Goal: Book appointment/travel/reservation

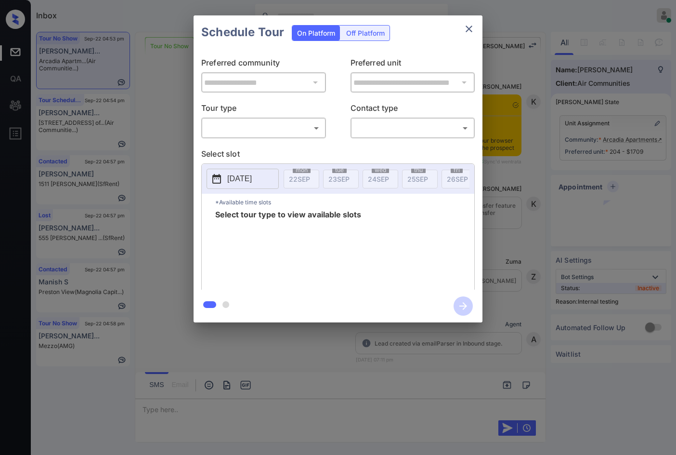
scroll to position [4080, 0]
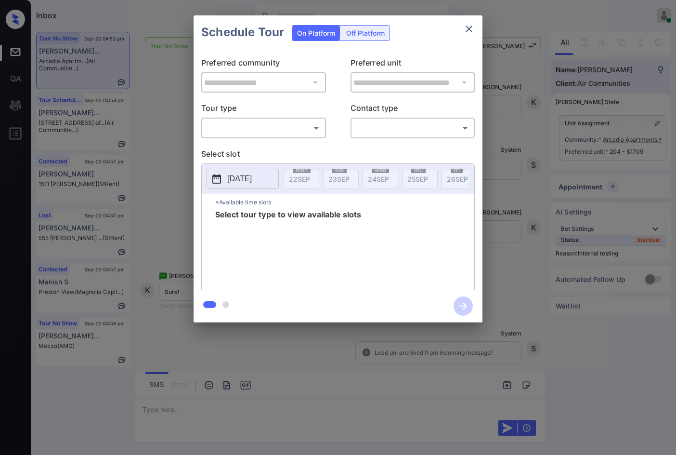
click at [542, 227] on div "**********" at bounding box center [338, 169] width 676 height 338
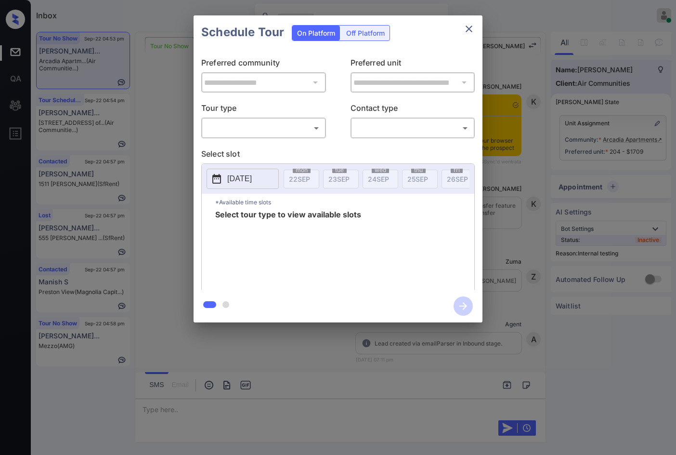
scroll to position [3550, 0]
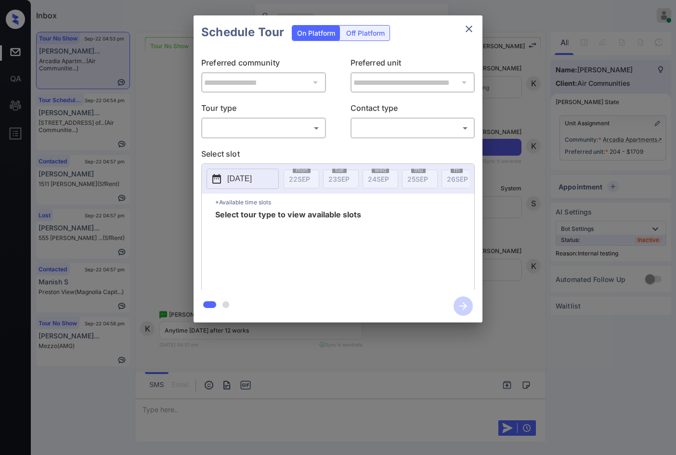
click at [291, 134] on body "Inbox Jezcil Usanastre Online Set yourself offline Set yourself on break Profil…" at bounding box center [338, 227] width 676 height 455
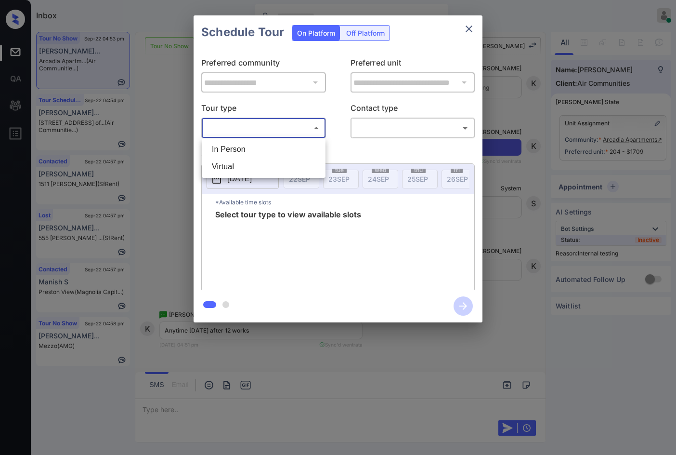
click at [290, 147] on li "In Person" at bounding box center [263, 149] width 119 height 17
type input "********"
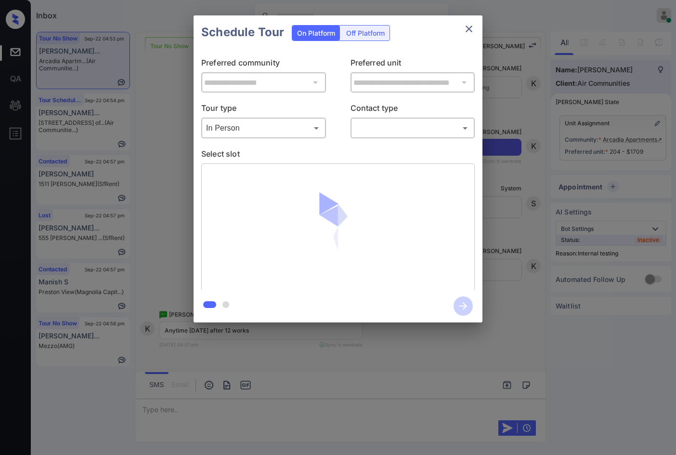
click at [413, 131] on body "Inbox Jezcil Usanastre Online Set yourself offline Set yourself on break Profil…" at bounding box center [338, 227] width 676 height 455
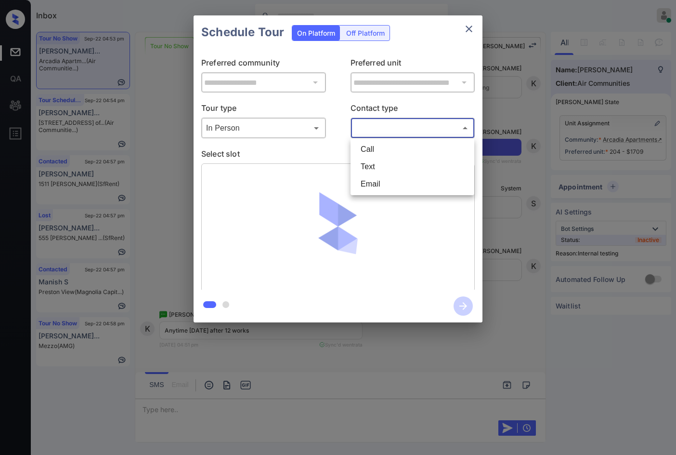
click at [402, 168] on li "Text" at bounding box center [412, 166] width 119 height 17
type input "****"
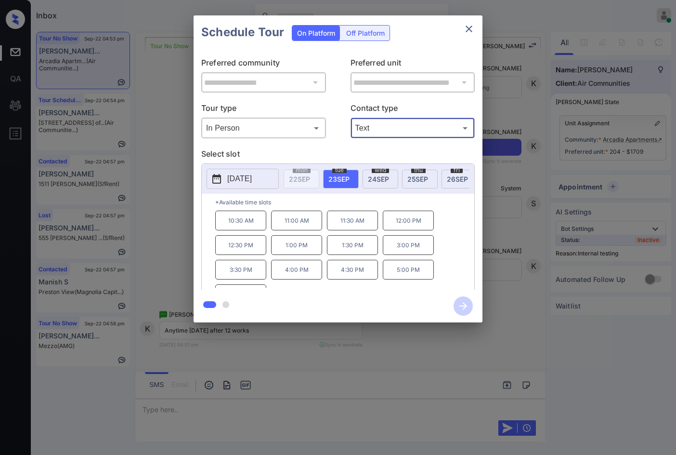
click at [533, 245] on div "**********" at bounding box center [338, 169] width 676 height 338
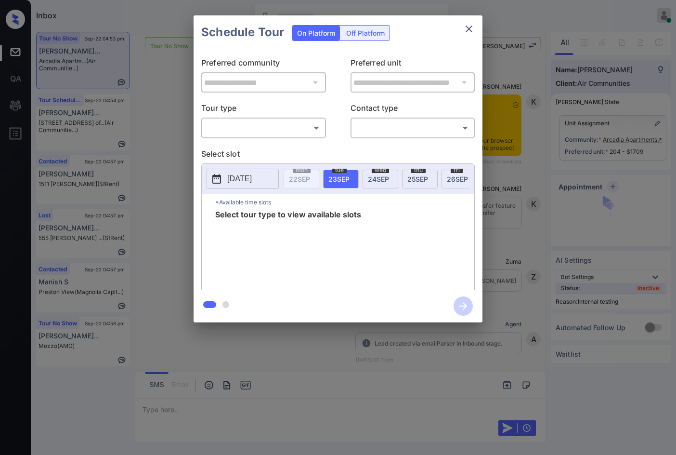
scroll to position [4234, 0]
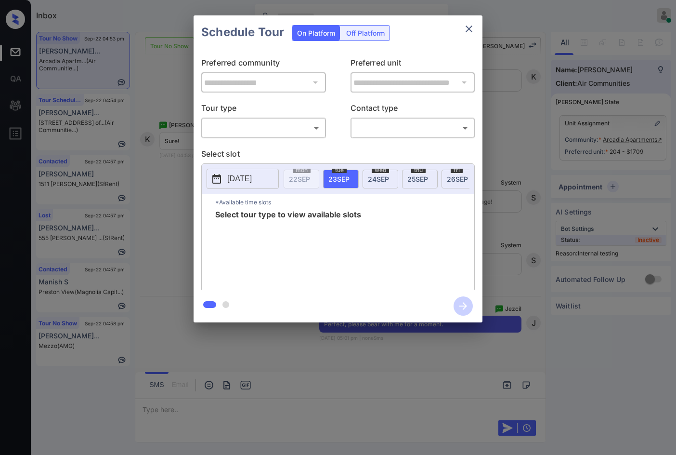
click at [304, 130] on body "Inbox Jezcil Usanastre Online Set yourself offline Set yourself on break Profil…" at bounding box center [338, 227] width 676 height 455
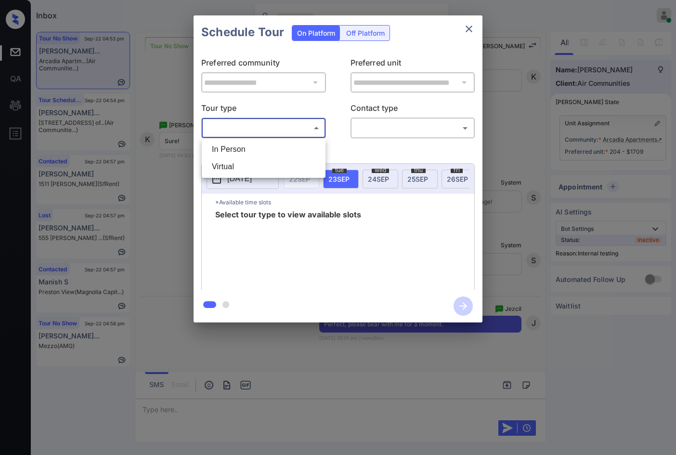
click at [284, 146] on li "In Person" at bounding box center [263, 149] width 119 height 17
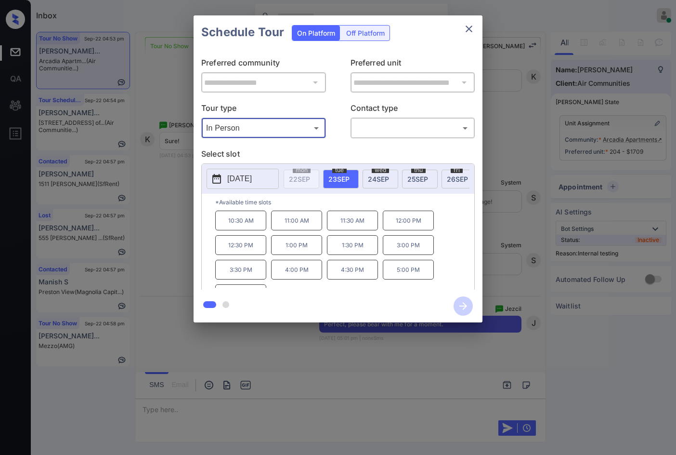
type input "********"
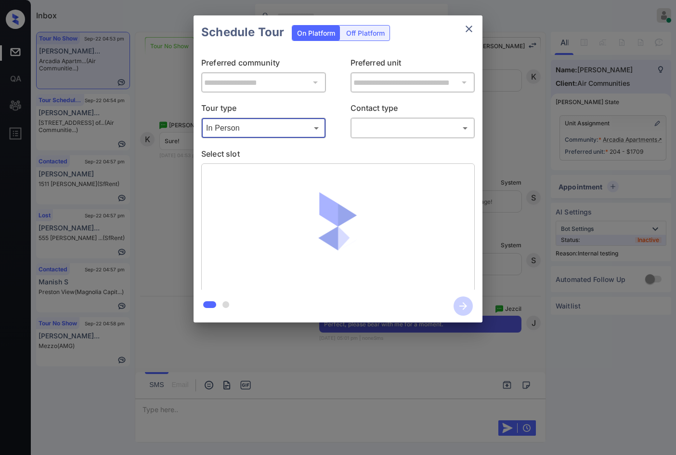
click at [353, 125] on div "​ ​" at bounding box center [413, 128] width 125 height 21
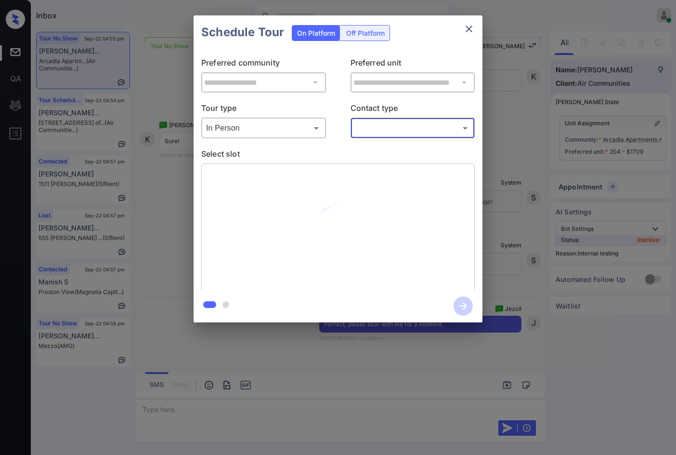
click at [367, 134] on body "Inbox Jezcil Usanastre Online Set yourself offline Set yourself on break Profil…" at bounding box center [338, 227] width 676 height 455
click at [375, 164] on li "Text" at bounding box center [412, 166] width 119 height 17
type input "****"
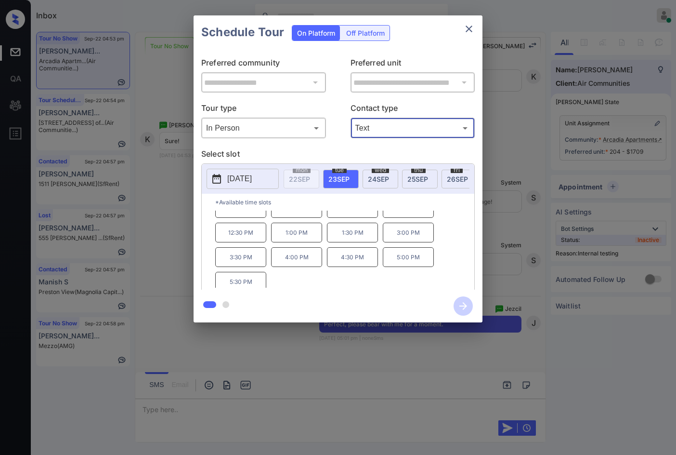
scroll to position [16, 0]
click at [308, 238] on p "1:00 PM" at bounding box center [296, 229] width 51 height 20
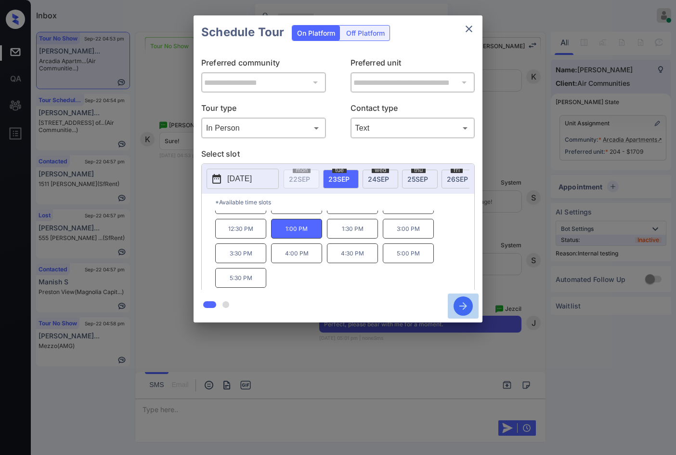
click at [458, 307] on icon "button" at bounding box center [463, 305] width 19 height 19
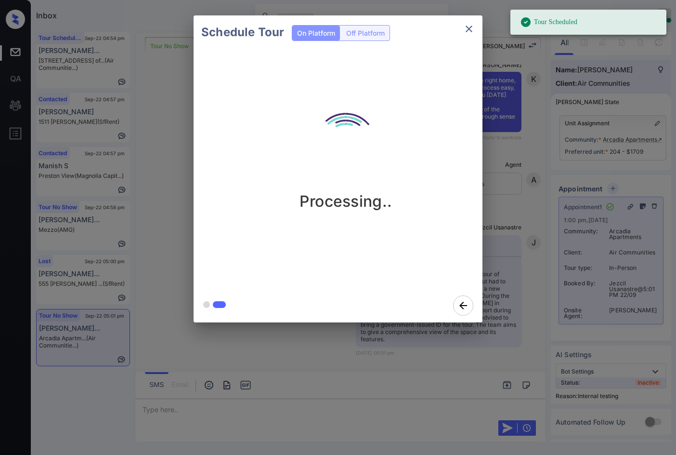
scroll to position [4757, 0]
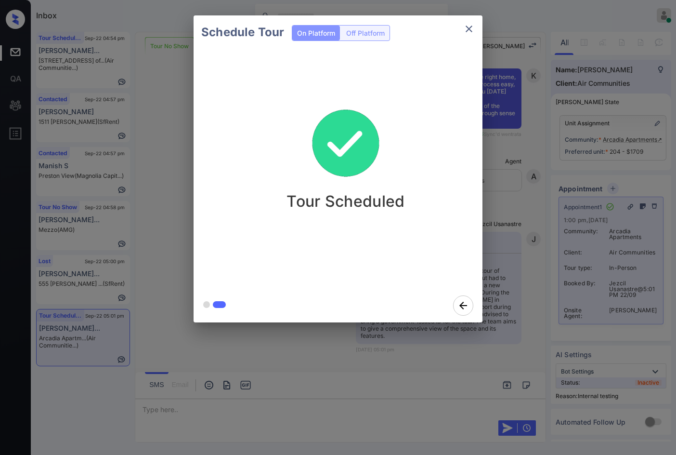
click at [136, 212] on div "Schedule Tour On Platform Off Platform Tour Scheduled" at bounding box center [338, 169] width 676 height 338
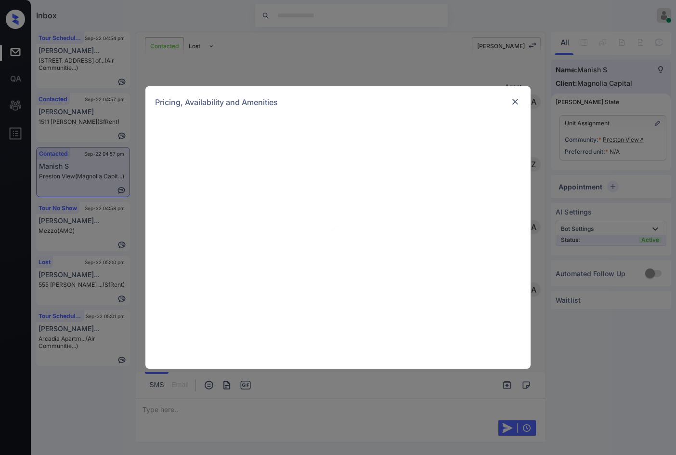
scroll to position [1119, 0]
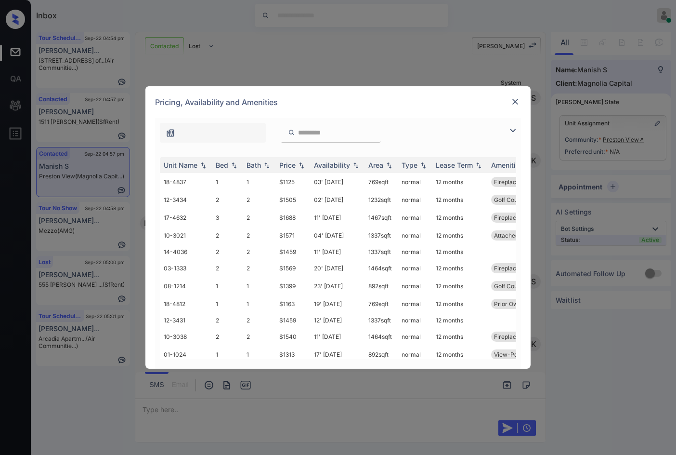
click at [517, 131] on img at bounding box center [513, 131] width 12 height 12
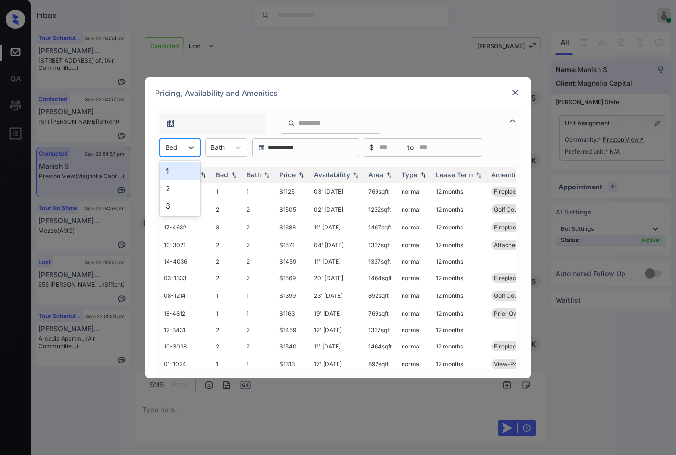
click at [175, 142] on div at bounding box center [171, 147] width 13 height 10
click at [186, 171] on div "1" at bounding box center [180, 170] width 40 height 17
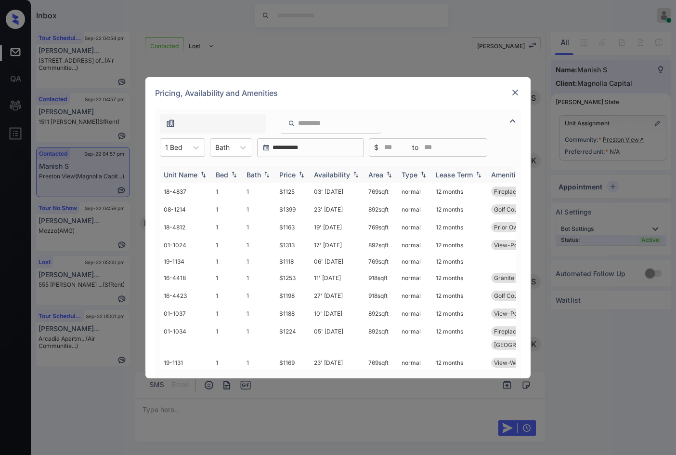
click at [300, 170] on div "Price" at bounding box center [292, 174] width 27 height 8
click at [300, 171] on img at bounding box center [302, 174] width 10 height 7
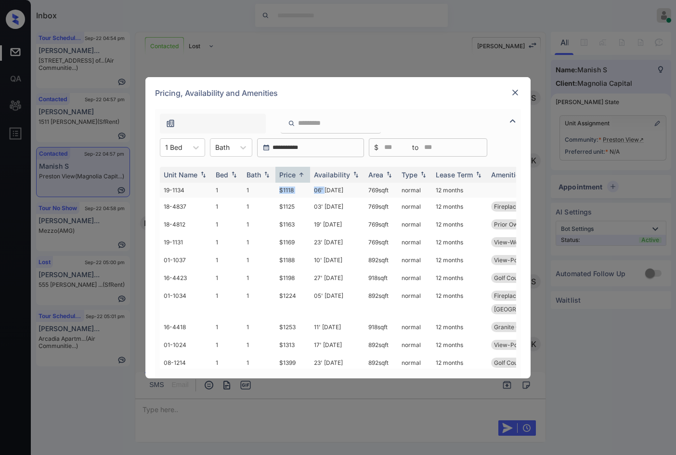
drag, startPoint x: 272, startPoint y: 186, endPoint x: 327, endPoint y: 190, distance: 55.5
click at [327, 190] on tr "19-1134 1 1 $1118 06' Nov 25 769 sqft normal 12 months" at bounding box center [411, 190] width 503 height 15
click at [306, 203] on td "$1125" at bounding box center [292, 206] width 35 height 18
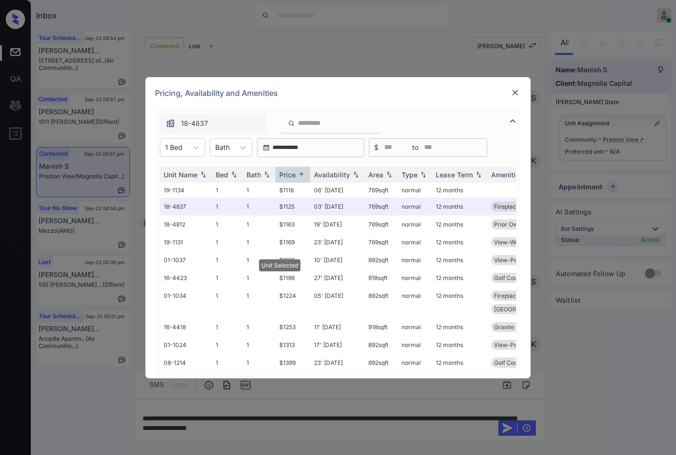
click at [513, 93] on img at bounding box center [516, 93] width 10 height 10
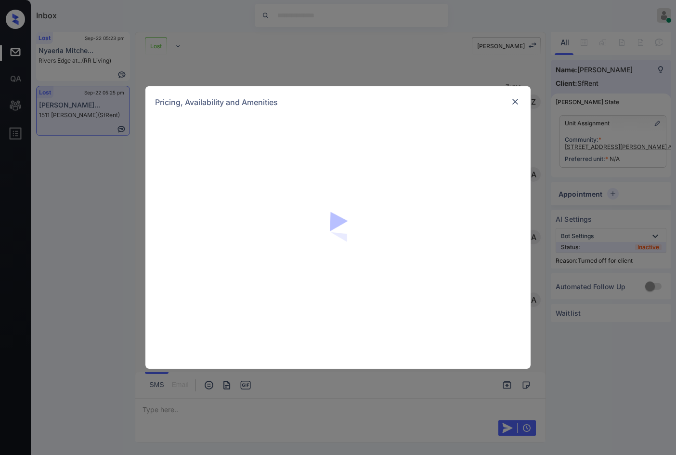
scroll to position [2363, 0]
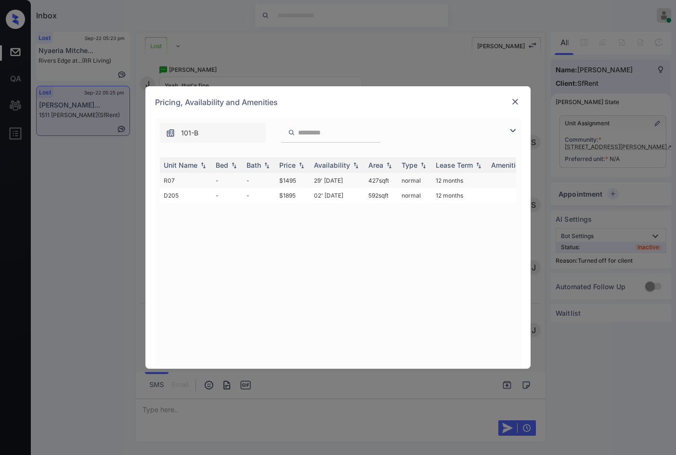
click at [327, 185] on td "29' [DATE]" at bounding box center [337, 180] width 54 height 15
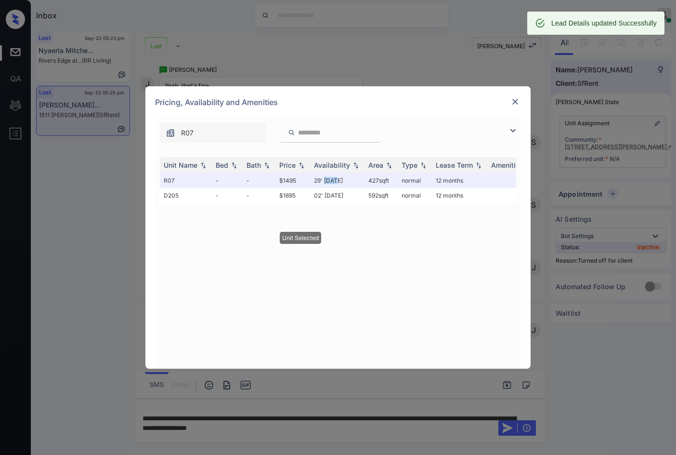
click at [513, 98] on img at bounding box center [516, 102] width 10 height 10
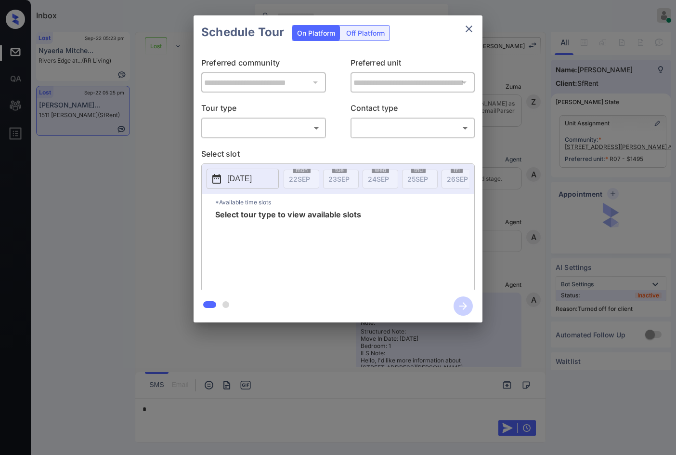
scroll to position [2425, 0]
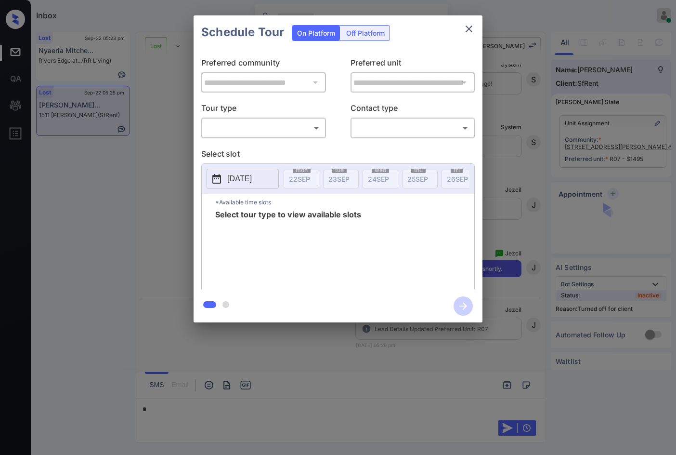
click at [362, 28] on div "Off Platform" at bounding box center [365, 33] width 48 height 15
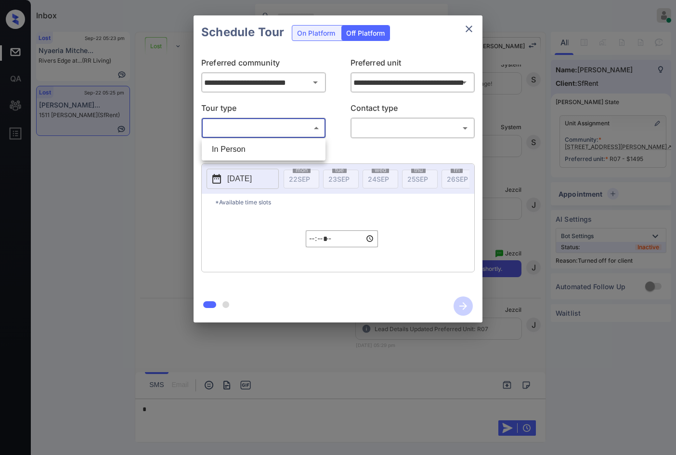
click at [285, 133] on body "Inbox Jezcil Usanastre Online Set yourself offline Set yourself on break Profil…" at bounding box center [338, 227] width 676 height 455
click at [280, 140] on ul "In Person" at bounding box center [264, 149] width 124 height 22
drag, startPoint x: 286, startPoint y: 138, endPoint x: 290, endPoint y: 143, distance: 6.2
click at [289, 143] on ul "In Person" at bounding box center [264, 149] width 124 height 22
click at [291, 144] on li "In Person" at bounding box center [263, 149] width 119 height 17
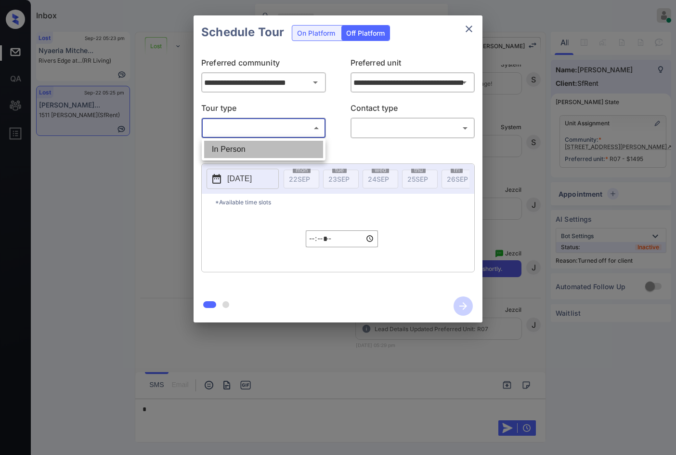
type input "********"
click at [396, 124] on body "Inbox Jezcil Usanastre Online Set yourself offline Set yourself on break Profil…" at bounding box center [338, 227] width 676 height 455
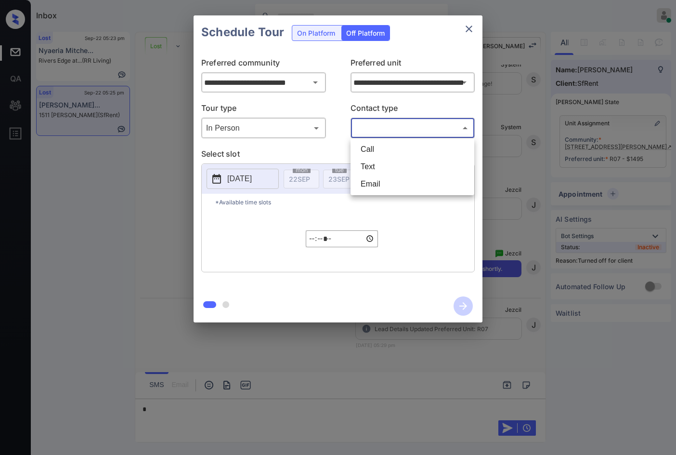
click at [396, 161] on li "Text" at bounding box center [412, 166] width 119 height 17
type input "****"
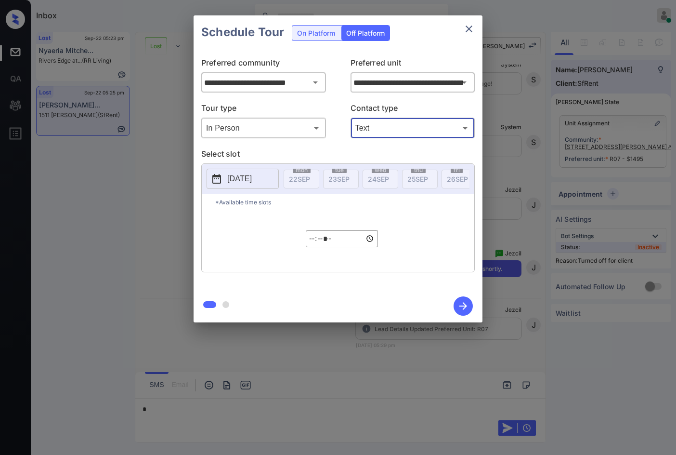
click at [264, 171] on button "[DATE]" at bounding box center [243, 179] width 72 height 20
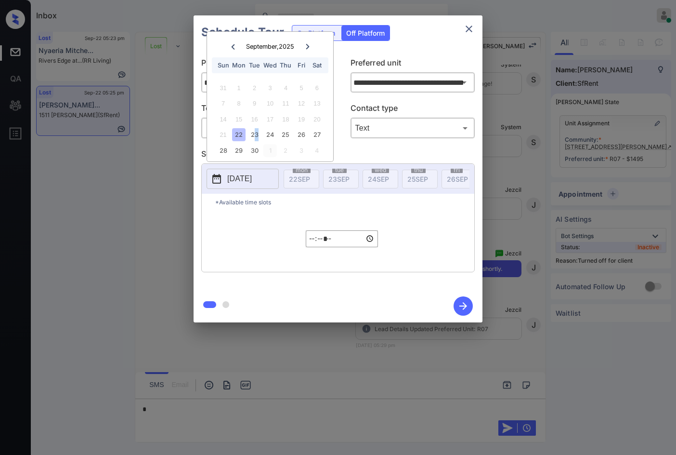
drag, startPoint x: 257, startPoint y: 138, endPoint x: 263, endPoint y: 152, distance: 15.5
click at [257, 138] on div "23" at bounding box center [254, 134] width 13 height 13
click at [314, 242] on input "*****" at bounding box center [342, 238] width 72 height 17
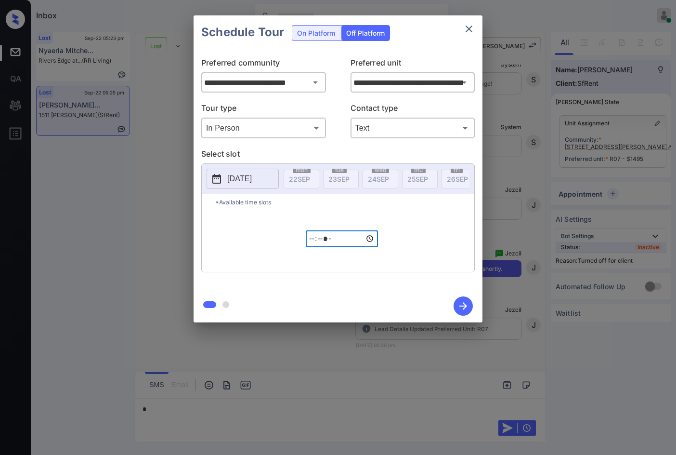
type input "*****"
click at [464, 306] on icon "button" at bounding box center [463, 306] width 8 height 8
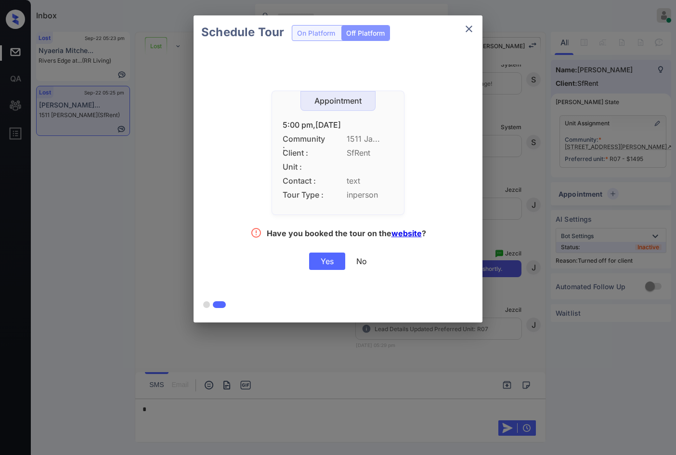
click at [326, 264] on div "Yes" at bounding box center [327, 260] width 36 height 17
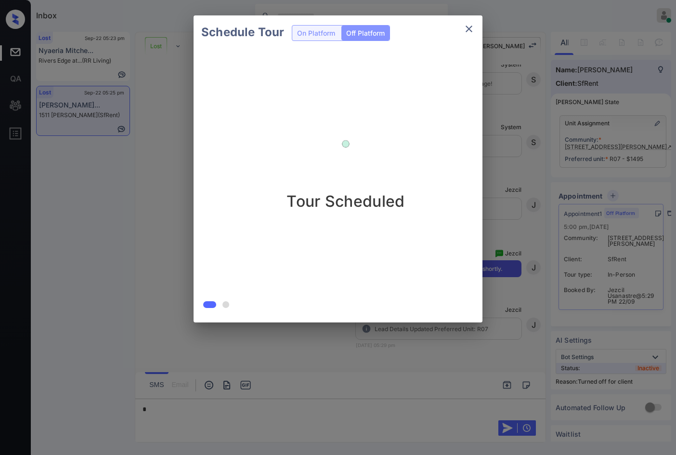
scroll to position [2487, 0]
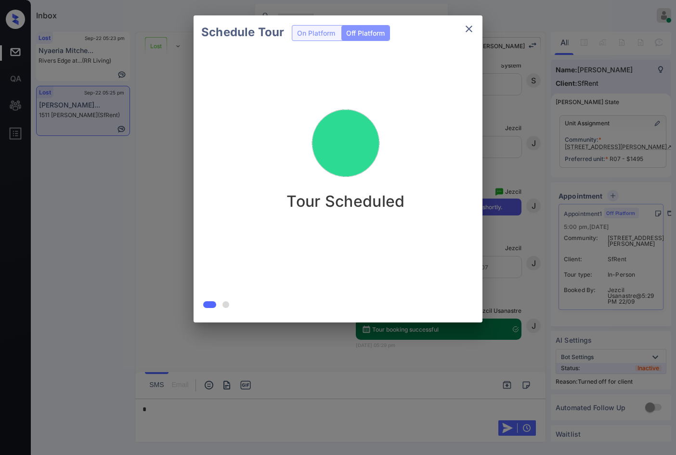
click at [167, 184] on div "Schedule Tour On Platform Off Platform Tour Scheduled" at bounding box center [338, 169] width 676 height 338
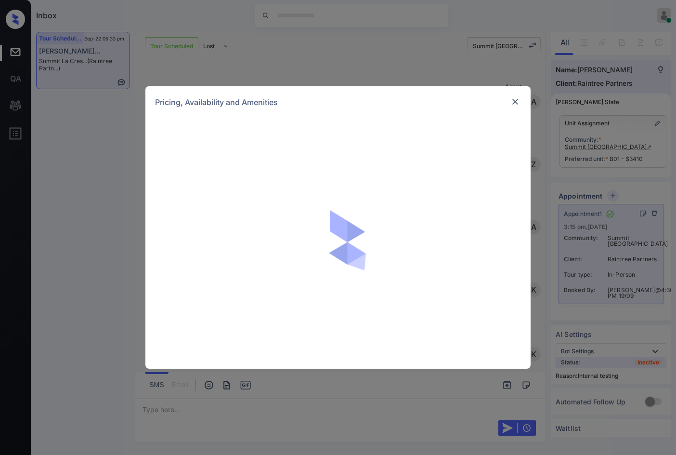
scroll to position [7616, 0]
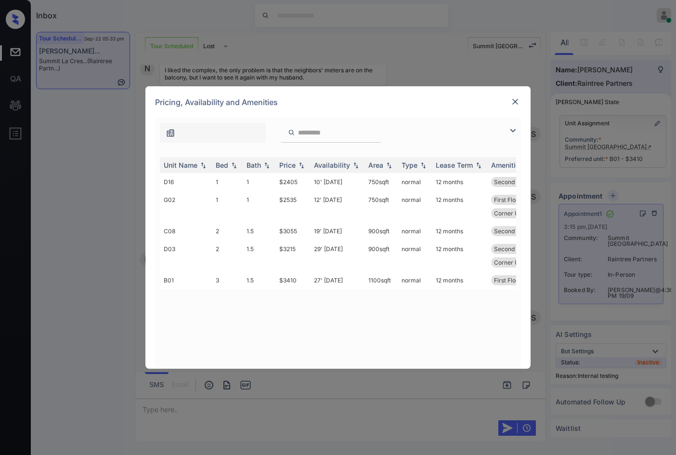
click at [510, 128] on img at bounding box center [513, 131] width 12 height 12
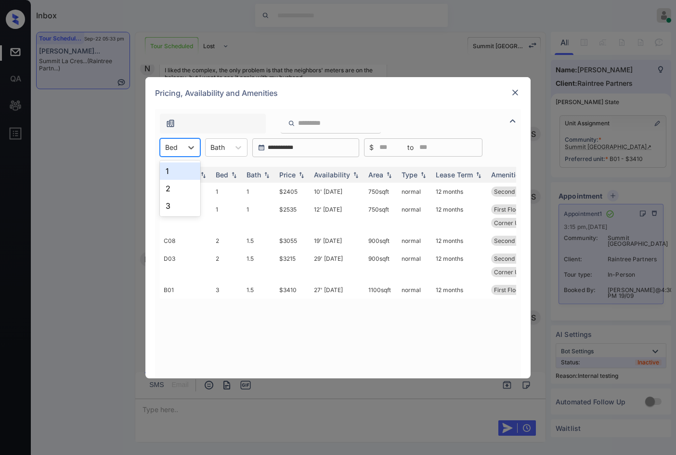
click at [170, 147] on div at bounding box center [171, 147] width 13 height 10
click at [185, 201] on div "3" at bounding box center [180, 205] width 40 height 17
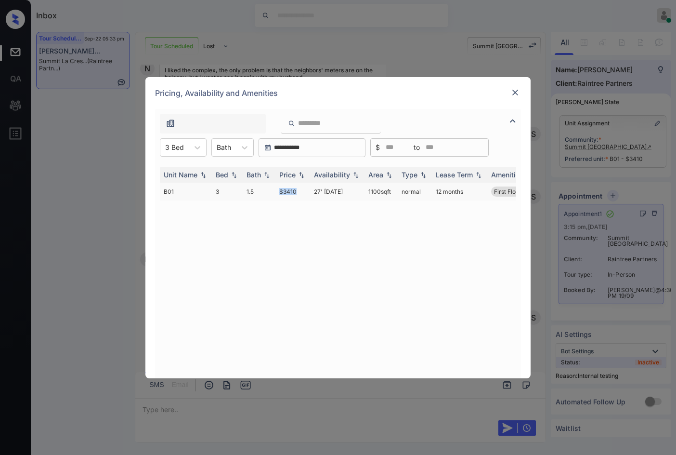
click at [309, 191] on td "$3410" at bounding box center [292, 192] width 35 height 18
copy td "$3410"
click at [517, 92] on img at bounding box center [516, 93] width 10 height 10
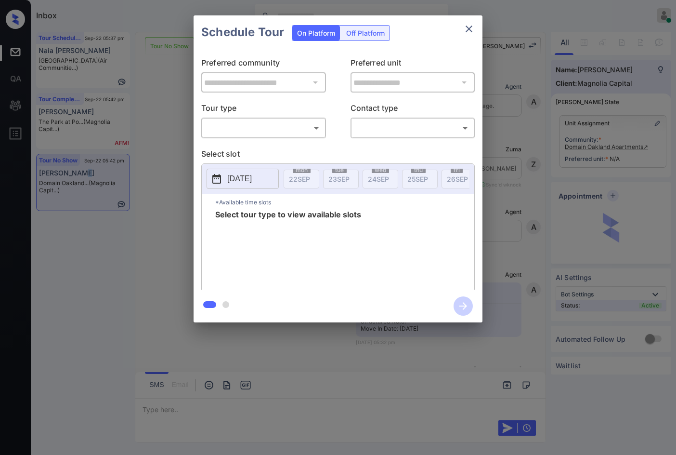
scroll to position [1864, 0]
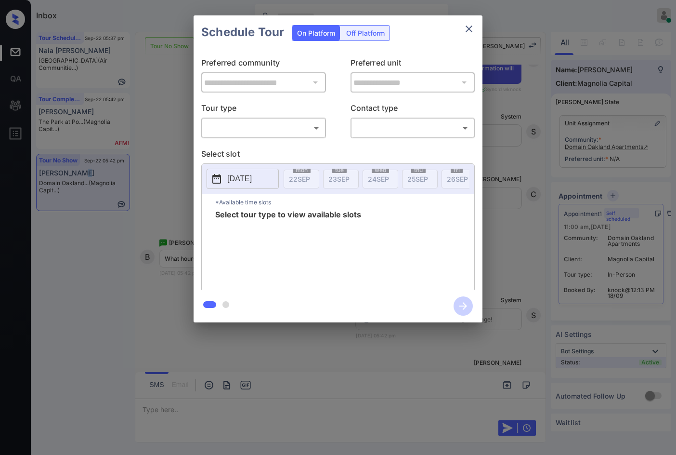
click at [273, 130] on body "Inbox Jezcil Usanastre Online Set yourself offline Set yourself on break Profil…" at bounding box center [338, 227] width 676 height 455
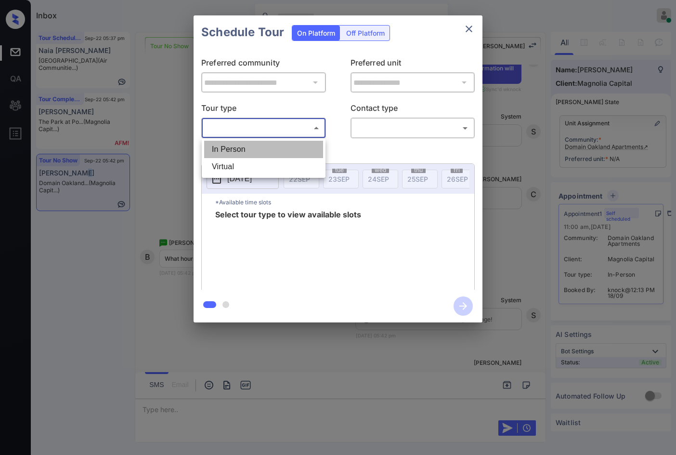
click at [266, 149] on li "In Person" at bounding box center [263, 149] width 119 height 17
type input "********"
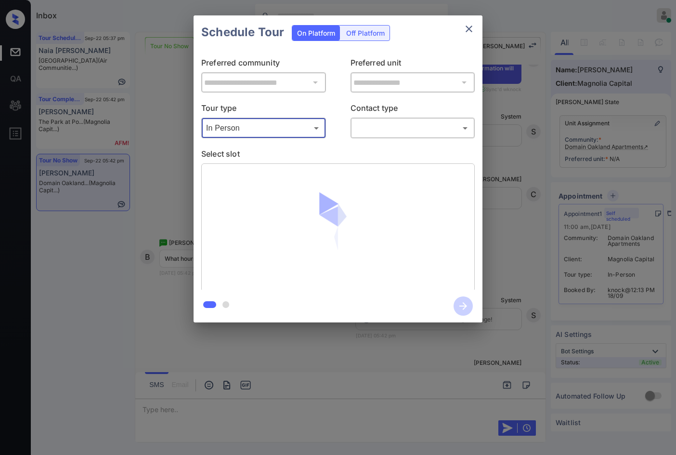
click at [351, 132] on div "​ ​" at bounding box center [413, 128] width 125 height 21
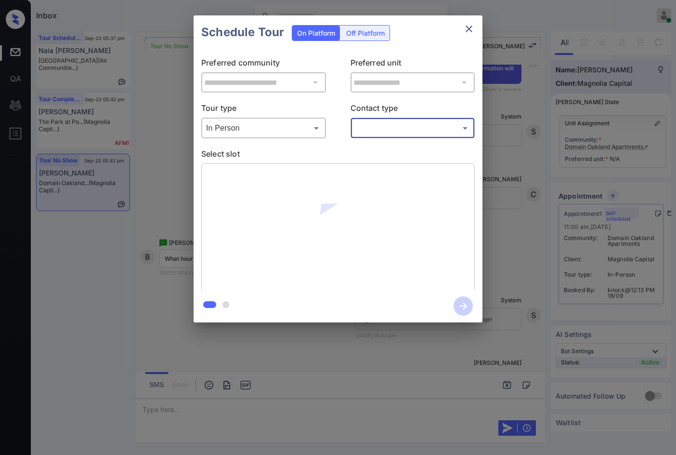
click at [377, 137] on div "​ ​" at bounding box center [413, 128] width 125 height 21
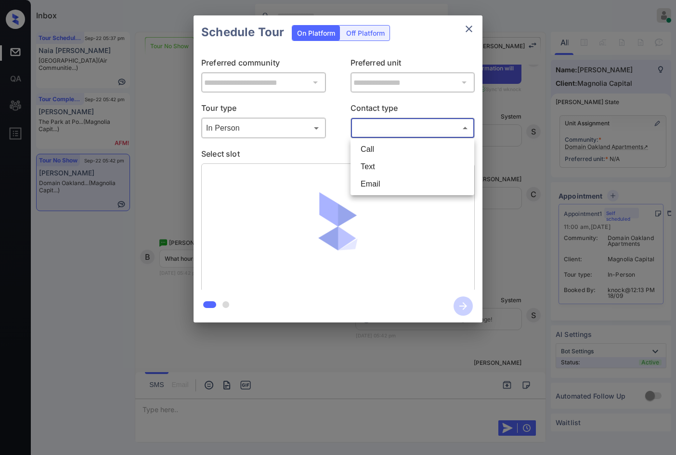
click at [394, 128] on body "Inbox Jezcil Usanastre Online Set yourself offline Set yourself on break Profil…" at bounding box center [338, 227] width 676 height 455
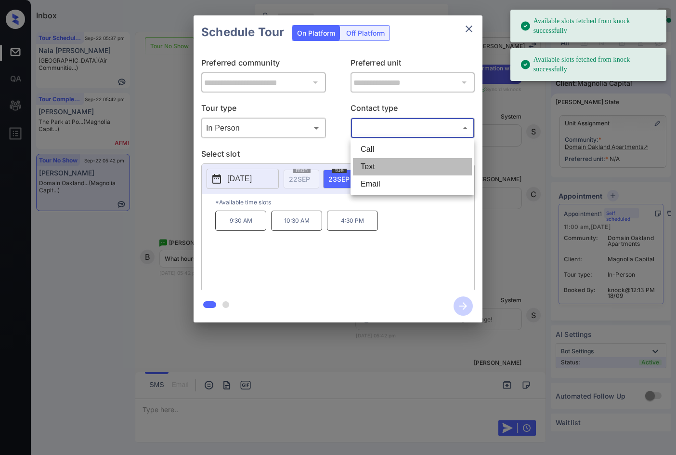
click at [392, 166] on li "Text" at bounding box center [412, 166] width 119 height 17
type input "****"
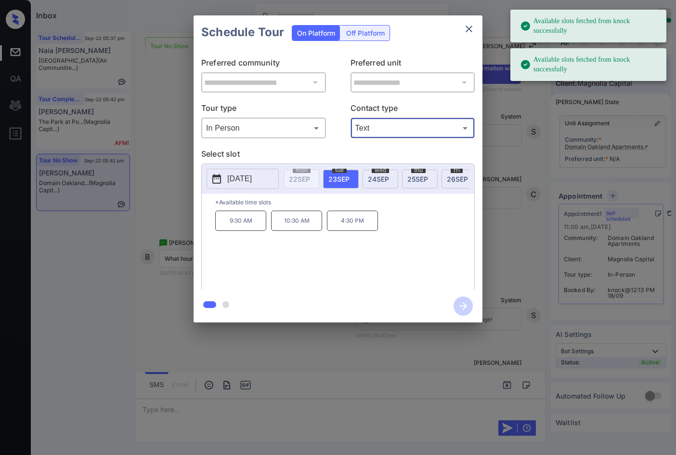
click at [252, 183] on p "2025-09-23" at bounding box center [239, 179] width 25 height 12
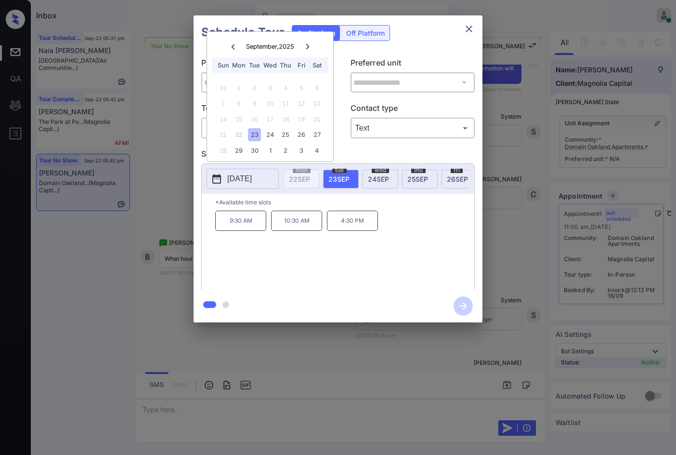
click at [177, 236] on div "**********" at bounding box center [338, 169] width 676 height 338
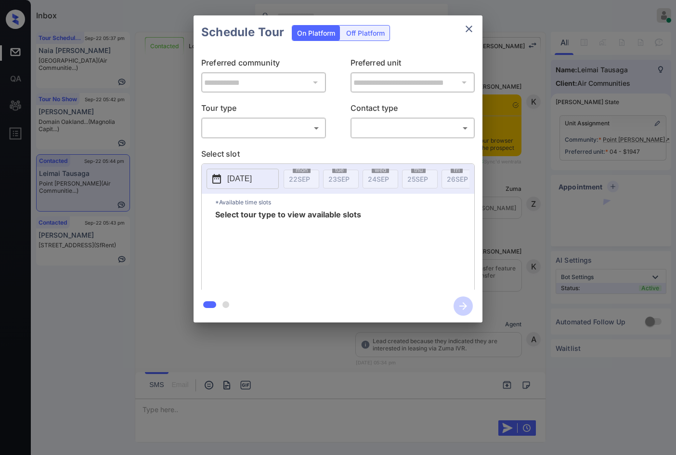
scroll to position [736, 0]
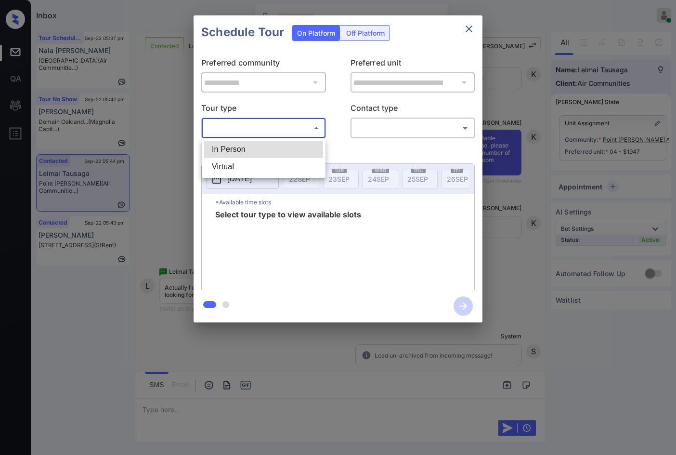
click at [302, 133] on body "Inbox Jezcil Usanastre Online Set yourself offline Set yourself on break Profil…" at bounding box center [338, 227] width 676 height 455
click at [285, 153] on li "In Person" at bounding box center [263, 149] width 119 height 17
type input "********"
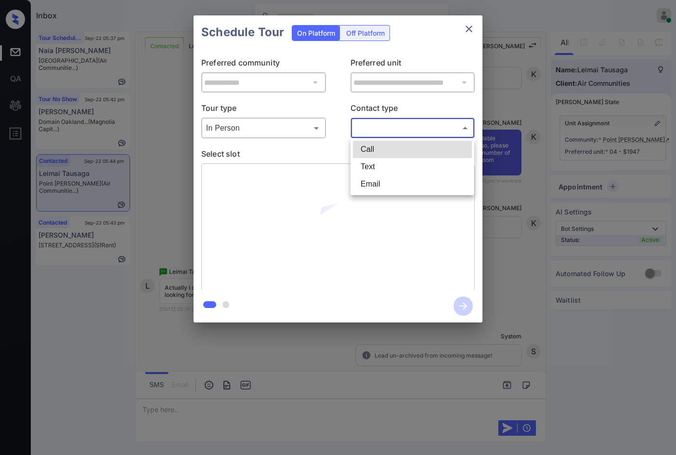
click at [391, 128] on body "Inbox Jezcil Usanastre Online Set yourself offline Set yourself on break Profil…" at bounding box center [338, 227] width 676 height 455
click at [390, 165] on li "Text" at bounding box center [412, 166] width 119 height 17
type input "****"
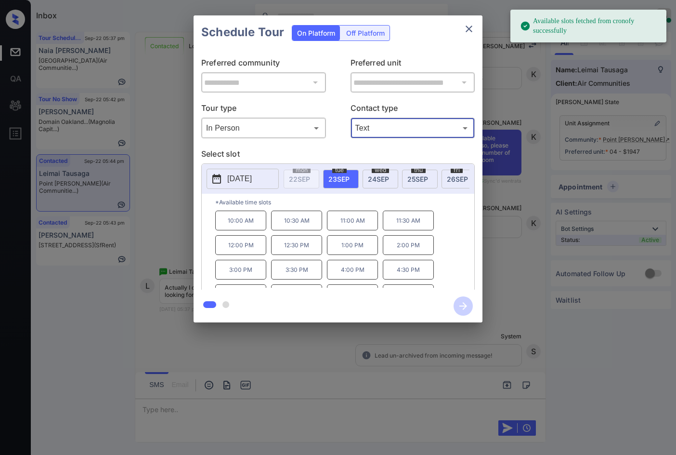
click at [375, 180] on span "[DATE]" at bounding box center [378, 179] width 21 height 8
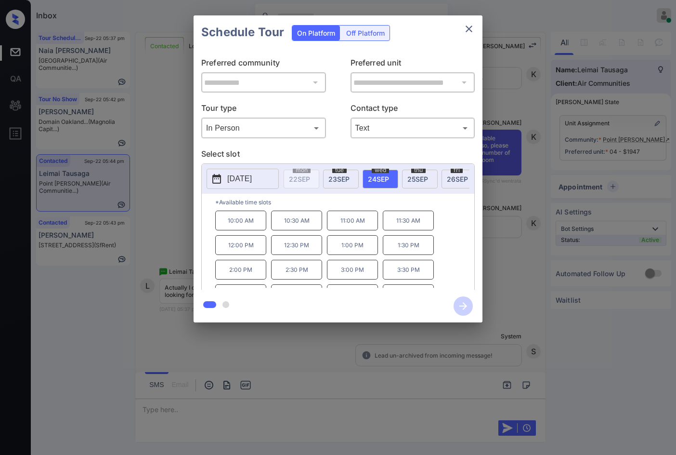
click at [195, 214] on div "**********" at bounding box center [338, 169] width 289 height 240
click at [180, 200] on div "**********" at bounding box center [338, 169] width 676 height 338
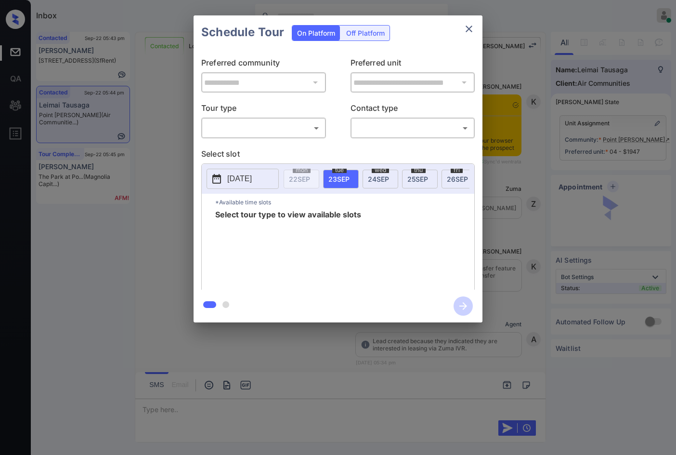
scroll to position [1667, 0]
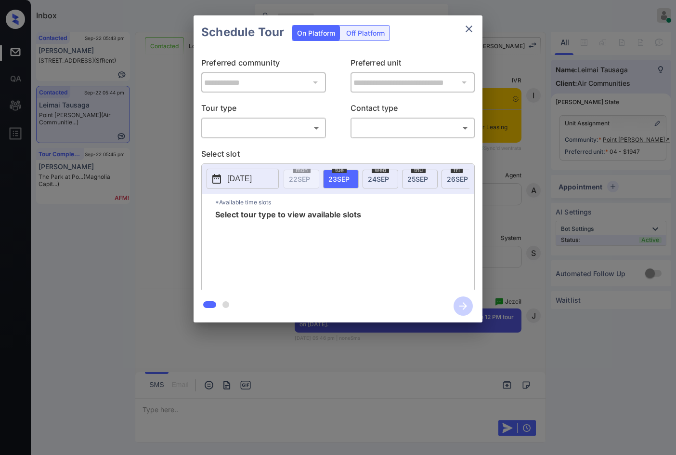
click at [263, 132] on body "Inbox Jezcil Usanastre Online Set yourself offline Set yourself on break Profil…" at bounding box center [338, 227] width 676 height 455
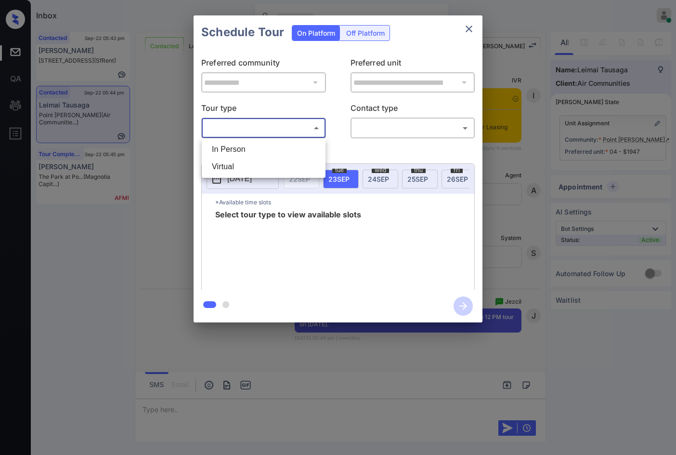
drag, startPoint x: 277, startPoint y: 148, endPoint x: 366, endPoint y: 141, distance: 88.9
click at [277, 148] on li "In Person" at bounding box center [263, 149] width 119 height 17
type input "********"
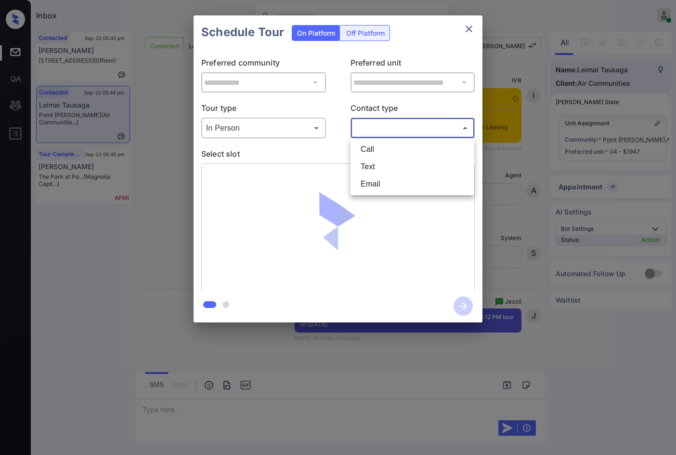
drag, startPoint x: 414, startPoint y: 123, endPoint x: 400, endPoint y: 143, distance: 24.6
click at [413, 123] on body "Inbox Jezcil Usanastre Online Set yourself offline Set yourself on break Profil…" at bounding box center [338, 227] width 676 height 455
click at [360, 167] on li "Text" at bounding box center [412, 166] width 119 height 17
type input "****"
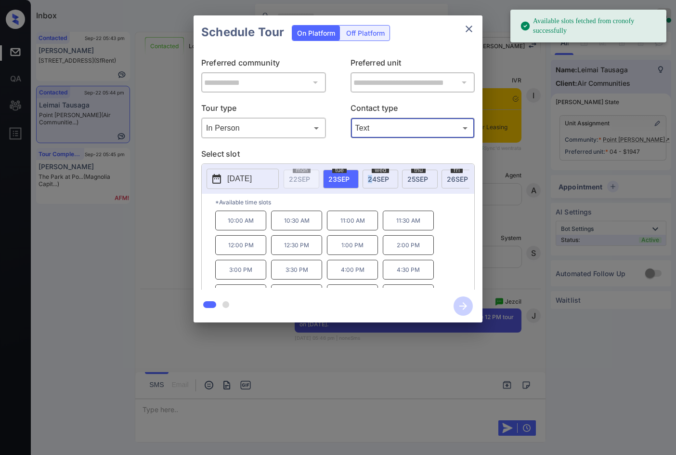
click at [370, 170] on div "wed 24 SEP" at bounding box center [381, 179] width 36 height 19
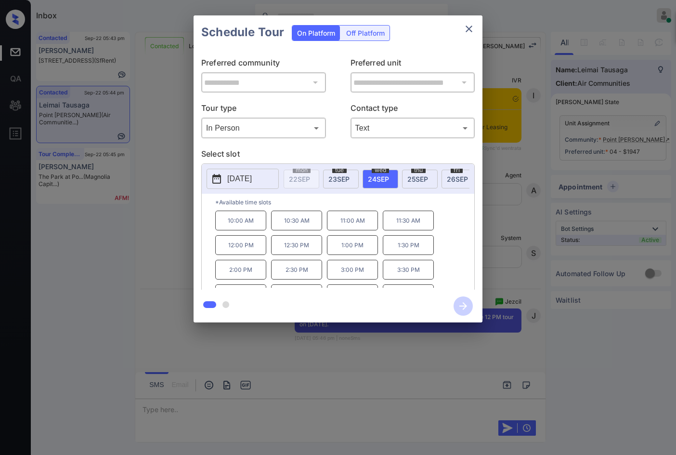
click at [232, 250] on p "12:00 PM" at bounding box center [240, 245] width 51 height 20
click at [458, 303] on icon "button" at bounding box center [463, 305] width 19 height 19
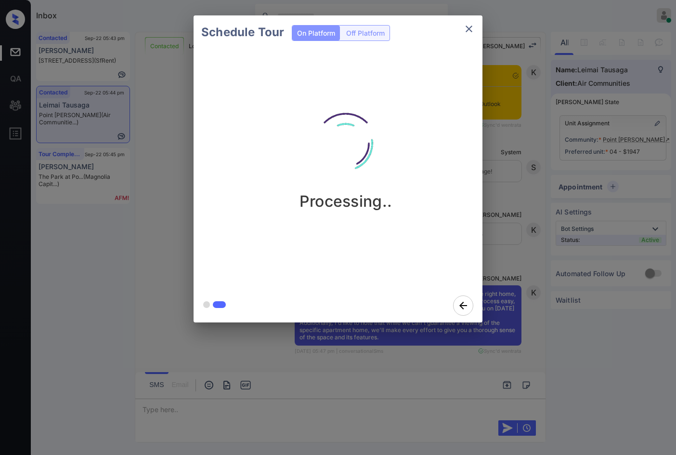
scroll to position [2166, 0]
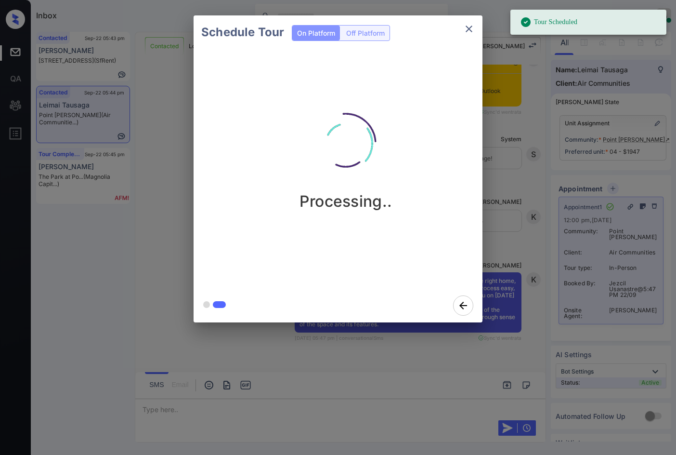
click at [168, 267] on div "Schedule Tour On Platform Off Platform Processing.." at bounding box center [338, 169] width 676 height 338
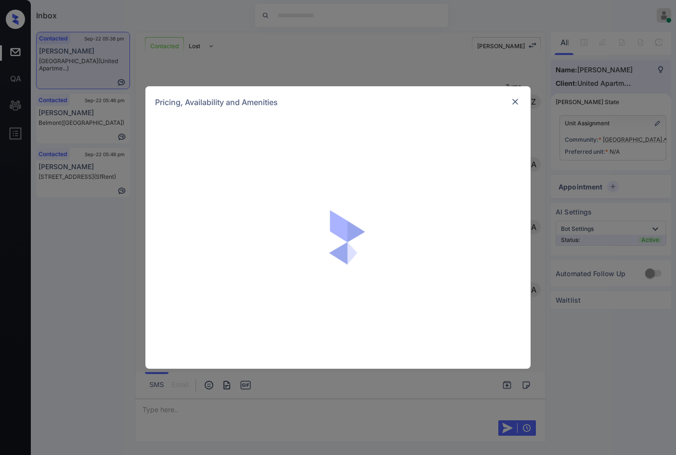
scroll to position [337, 0]
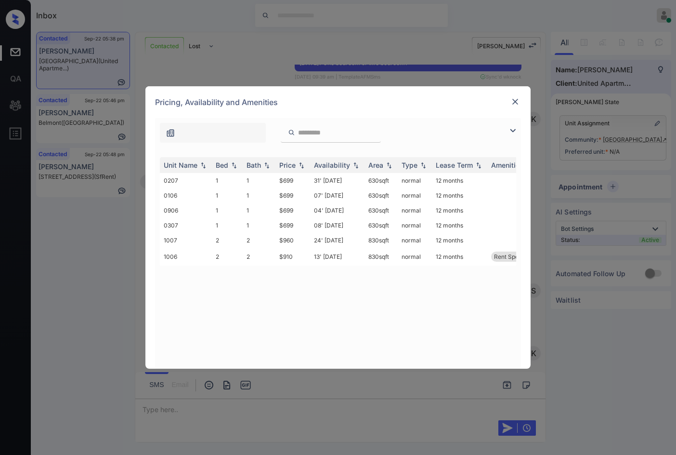
click at [512, 129] on img at bounding box center [513, 131] width 12 height 12
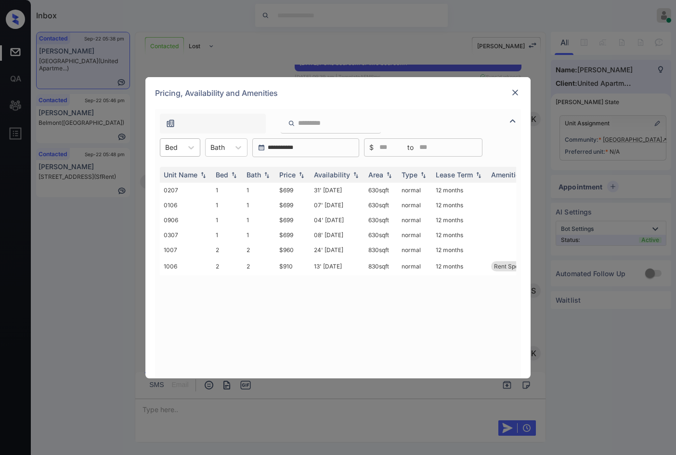
click at [180, 142] on div "Bed" at bounding box center [171, 147] width 22 height 14
click at [179, 169] on div "1" at bounding box center [180, 170] width 40 height 17
drag, startPoint x: 280, startPoint y: 187, endPoint x: 307, endPoint y: 187, distance: 27.5
click at [307, 187] on td "$699" at bounding box center [292, 190] width 35 height 15
copy td "$699"
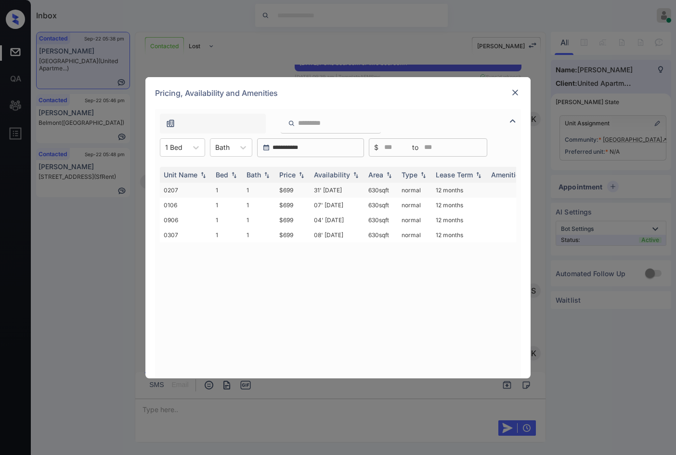
click at [314, 193] on td "31' [DATE]" at bounding box center [337, 190] width 54 height 15
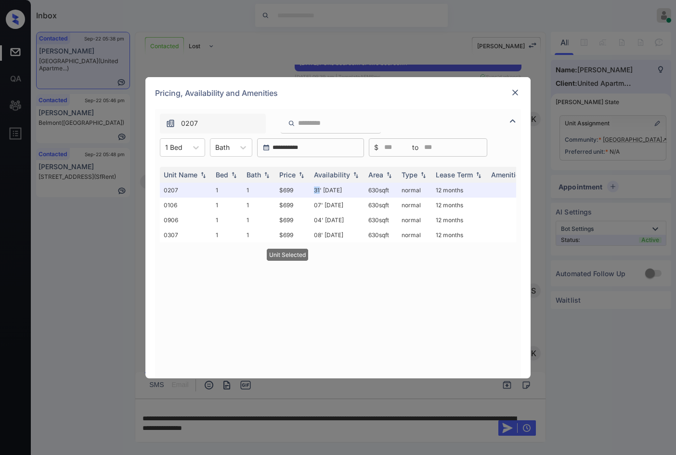
click at [514, 90] on img at bounding box center [516, 93] width 10 height 10
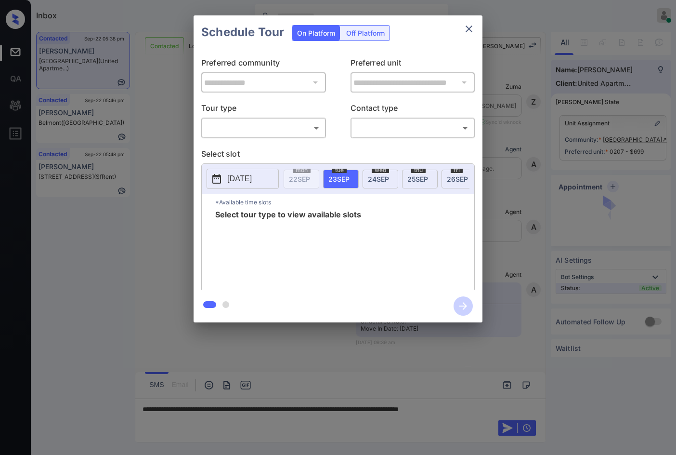
scroll to position [337, 0]
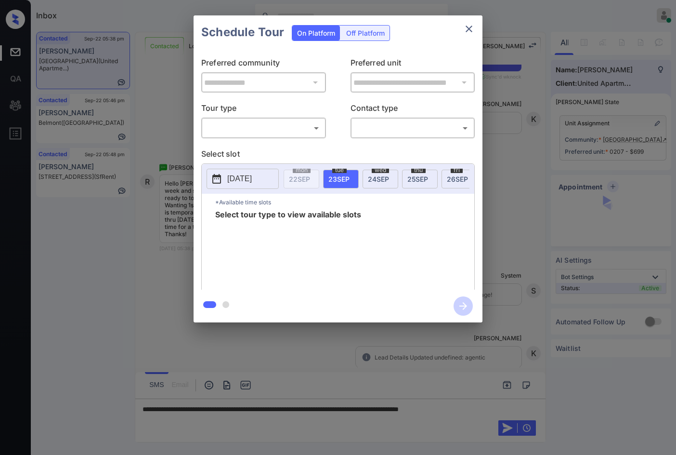
click at [269, 135] on body "Inbox Jezcil Usanastre Online Set yourself offline Set yourself on break Profil…" at bounding box center [338, 227] width 676 height 455
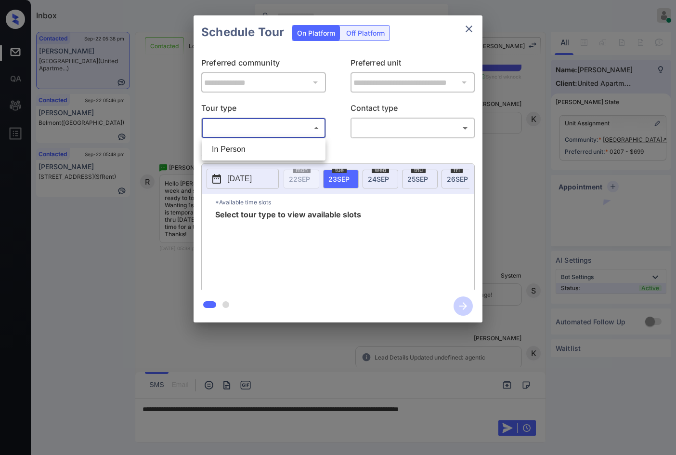
click at [262, 144] on li "In Person" at bounding box center [263, 149] width 119 height 17
type input "********"
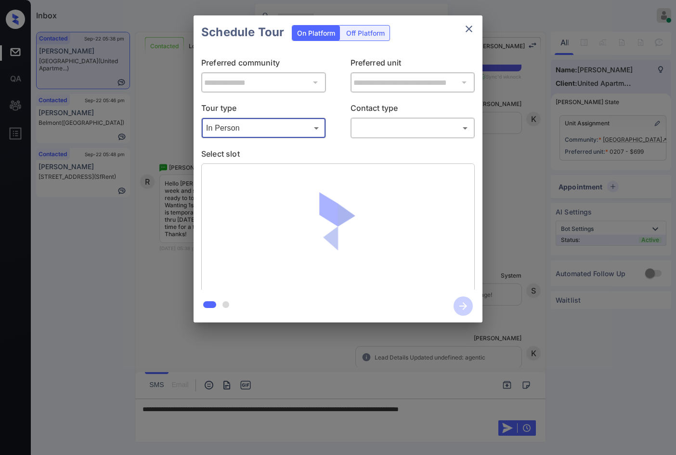
click at [354, 132] on body "Inbox Jezcil Usanastre Online Set yourself offline Set yourself on break Profil…" at bounding box center [338, 227] width 676 height 455
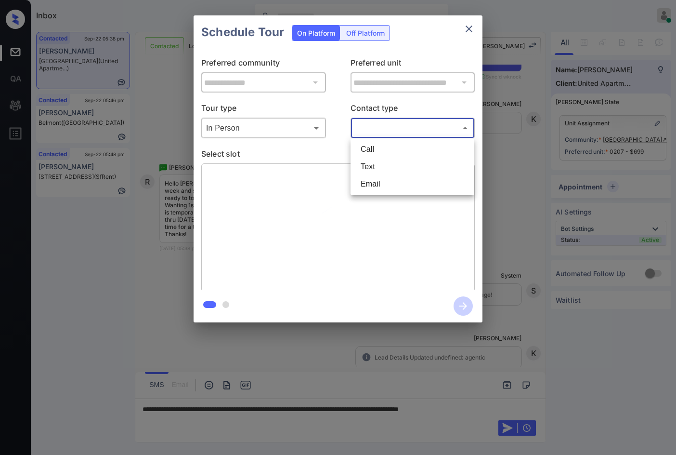
click at [374, 170] on li "Text" at bounding box center [412, 166] width 119 height 17
type input "****"
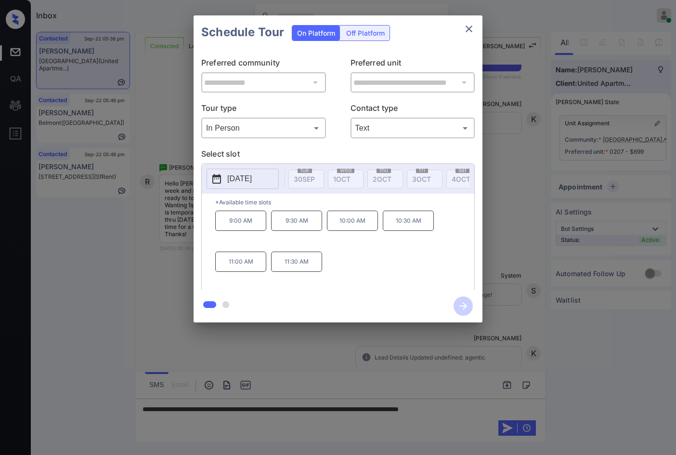
scroll to position [0, 297]
click at [268, 181] on button "2025-10-07" at bounding box center [243, 179] width 72 height 20
click at [94, 292] on div "**********" at bounding box center [338, 169] width 676 height 338
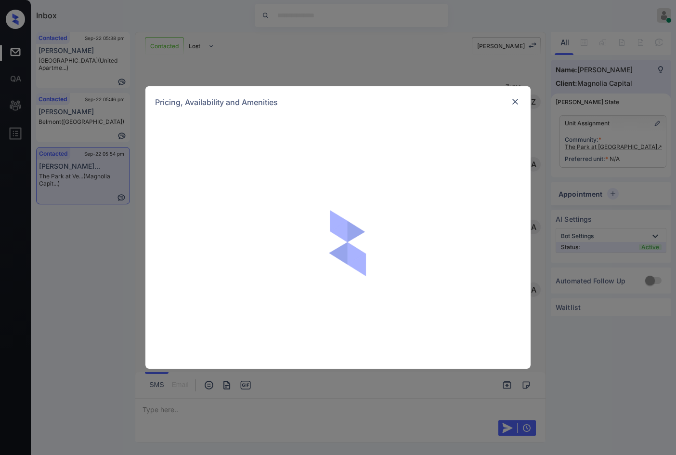
scroll to position [722, 0]
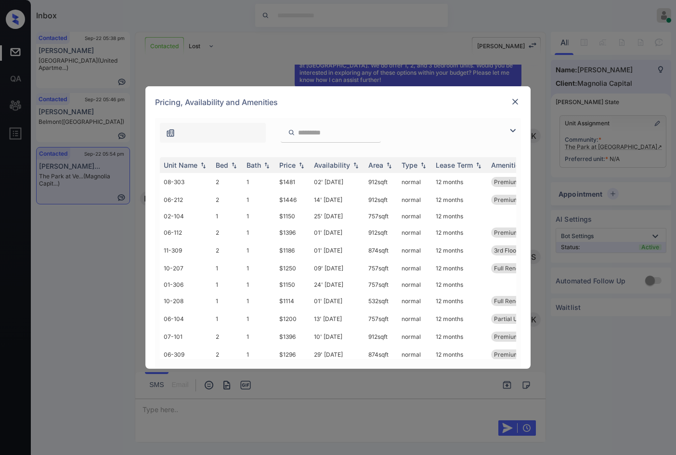
click at [511, 131] on img at bounding box center [513, 131] width 12 height 12
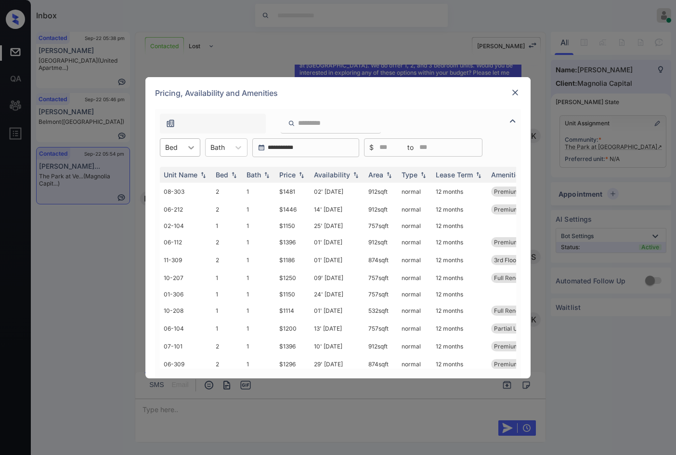
click at [198, 148] on div at bounding box center [191, 147] width 17 height 17
click at [184, 177] on div "1" at bounding box center [180, 170] width 40 height 17
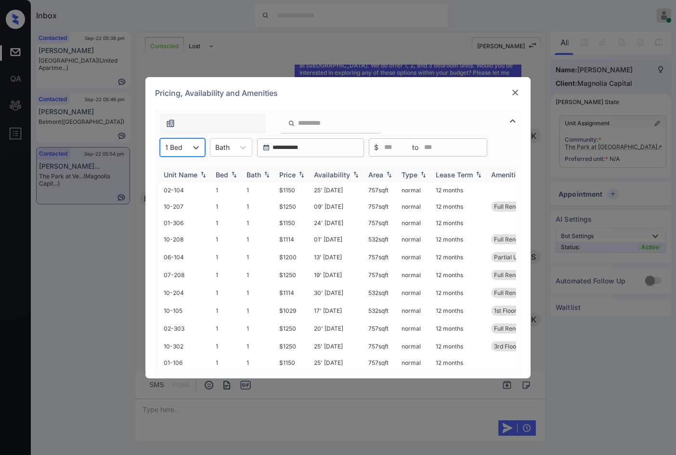
click at [301, 172] on img at bounding box center [302, 174] width 10 height 7
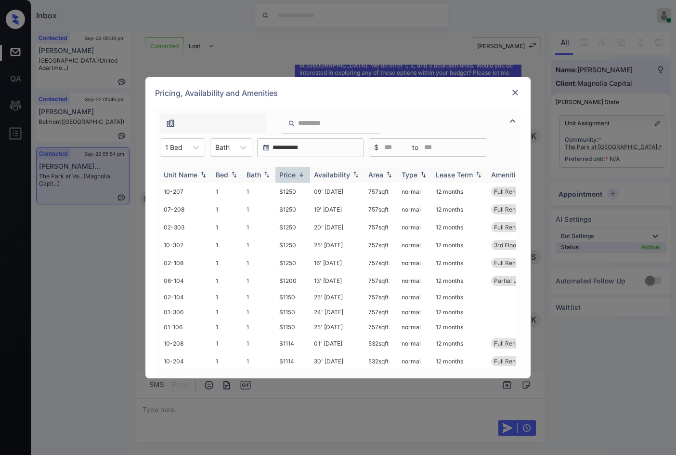
click at [301, 172] on img at bounding box center [302, 174] width 10 height 7
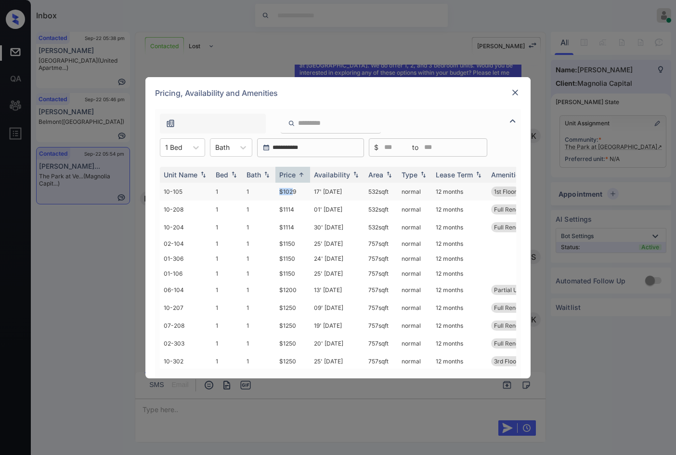
click at [294, 193] on tr "10-105 1 1 $1029 17' [DATE] 532 sqft normal 12 months 1st Floor" at bounding box center [411, 192] width 503 height 18
copy tr "$102"
drag, startPoint x: 268, startPoint y: 234, endPoint x: 298, endPoint y: 227, distance: 31.0
click at [298, 227] on tr "10-204 1 1 $1114 30' [DATE] 532 sqft normal 12 months Full Renovation..." at bounding box center [411, 227] width 503 height 18
click at [298, 227] on td "$1114" at bounding box center [292, 227] width 35 height 18
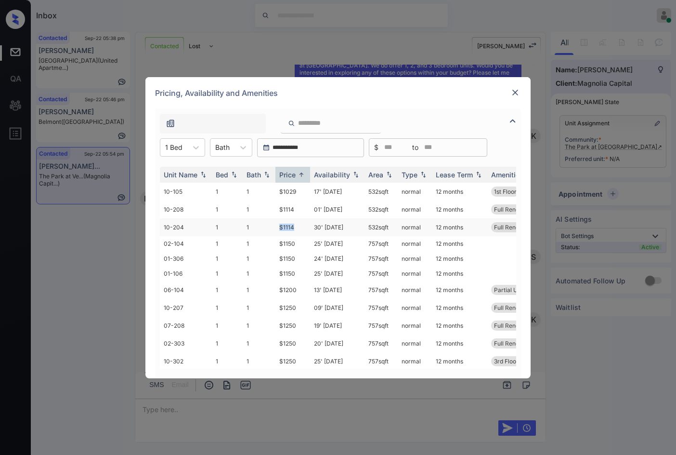
click at [298, 227] on td "$1114" at bounding box center [292, 227] width 35 height 18
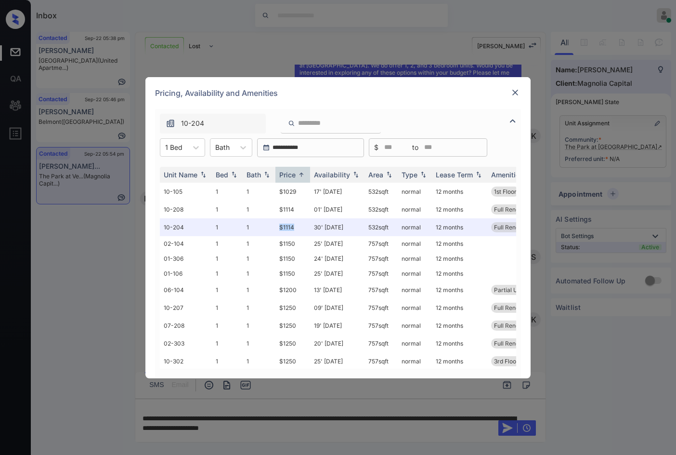
click at [518, 95] on img at bounding box center [516, 93] width 10 height 10
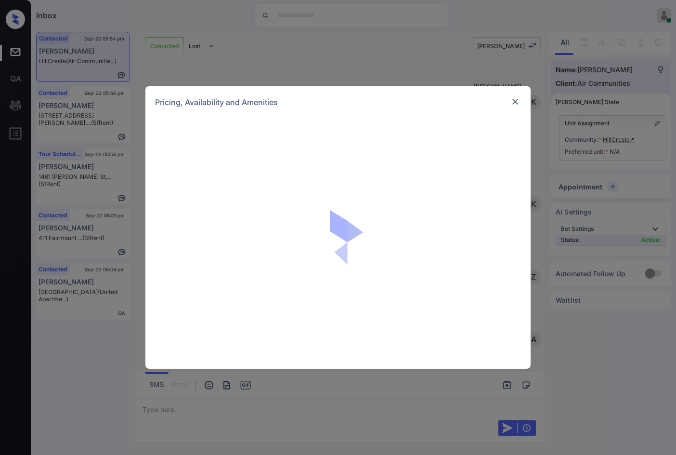
scroll to position [918, 0]
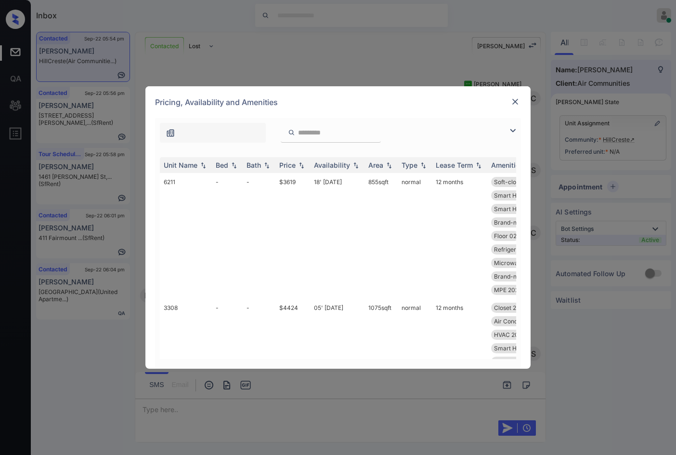
click at [513, 132] on img at bounding box center [513, 131] width 12 height 12
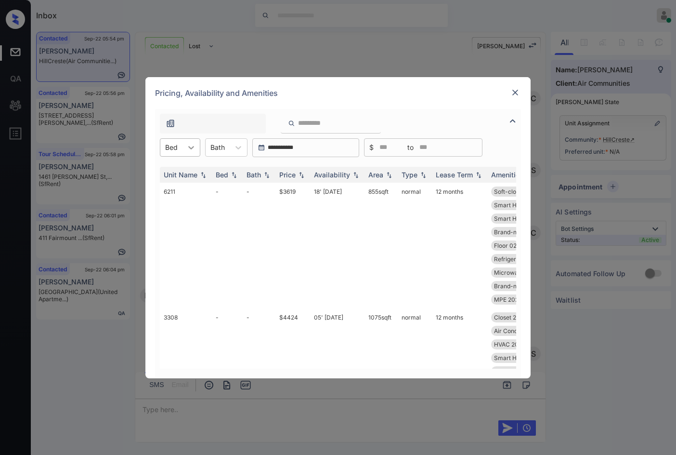
click at [192, 147] on icon at bounding box center [191, 147] width 6 height 3
click at [184, 145] on div at bounding box center [191, 147] width 17 height 17
click at [225, 114] on div at bounding box center [213, 124] width 106 height 20
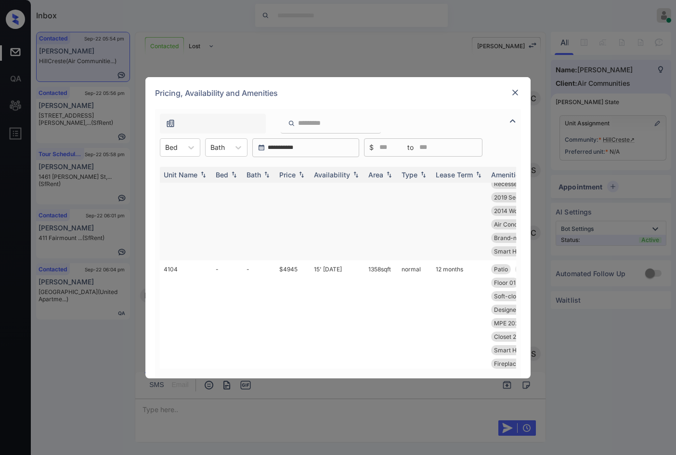
scroll to position [337, 0]
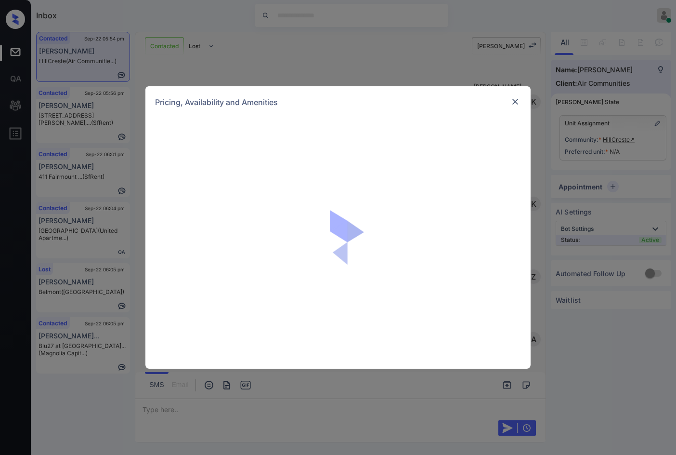
scroll to position [870, 0]
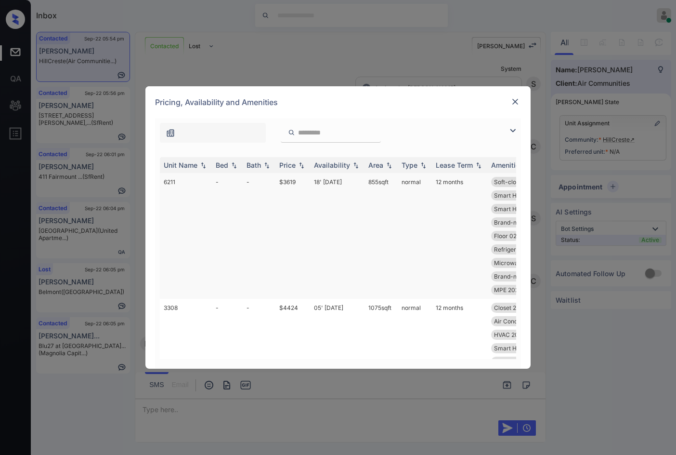
click at [366, 183] on td "855 sqft" at bounding box center [381, 236] width 33 height 126
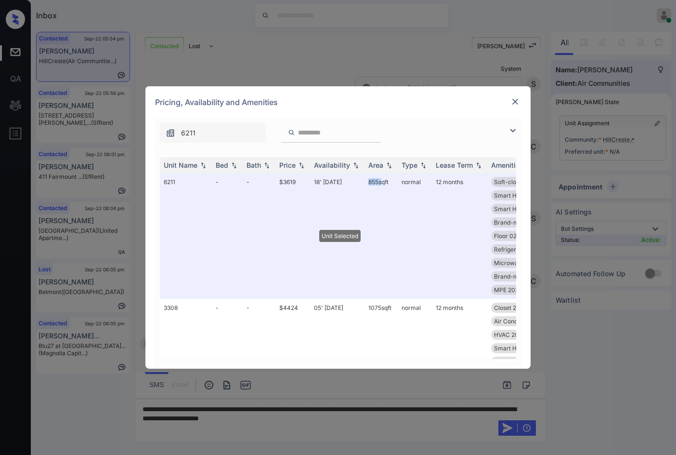
click at [511, 98] on img at bounding box center [516, 102] width 10 height 10
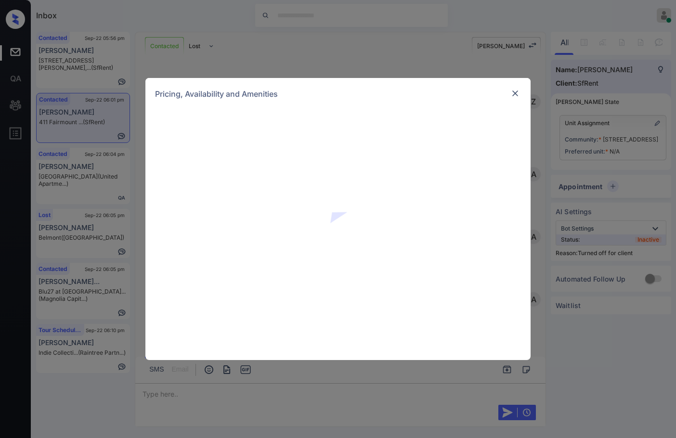
scroll to position [1956, 0]
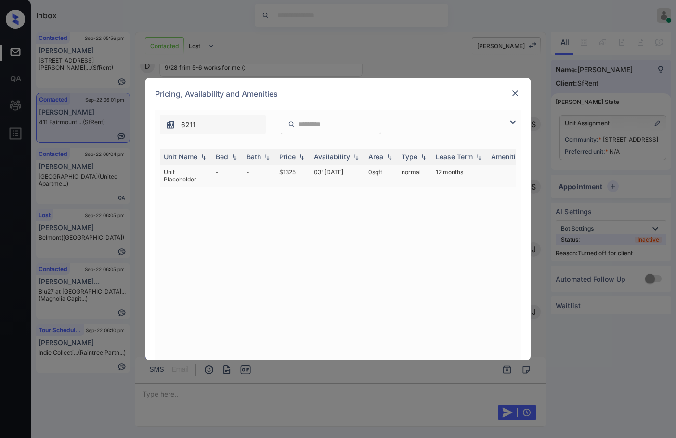
click at [333, 172] on td "03' [DATE]" at bounding box center [337, 176] width 54 height 22
click at [333, 171] on td "03' [DATE]" at bounding box center [337, 176] width 54 height 22
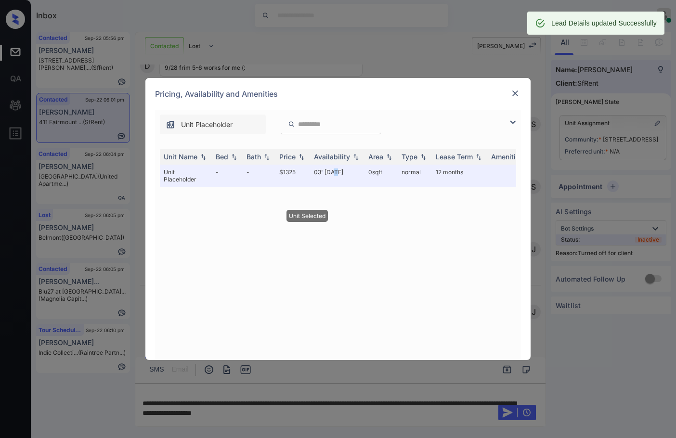
click at [518, 90] on img at bounding box center [516, 94] width 10 height 10
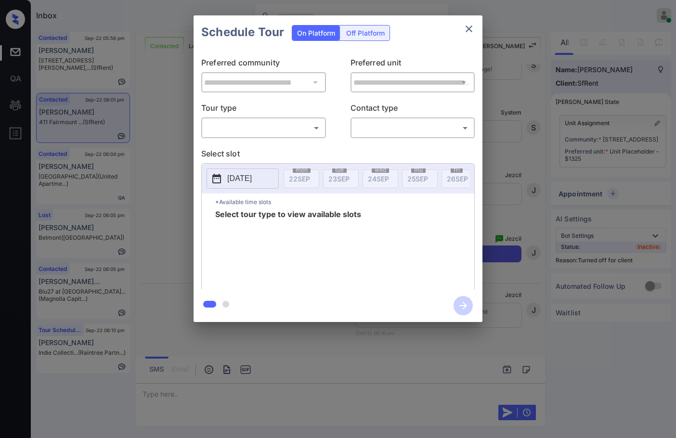
scroll to position [2022, 0]
click at [355, 25] on div "On Platform Off Platform" at bounding box center [341, 33] width 98 height 16
click at [362, 39] on div "Off Platform" at bounding box center [365, 33] width 48 height 15
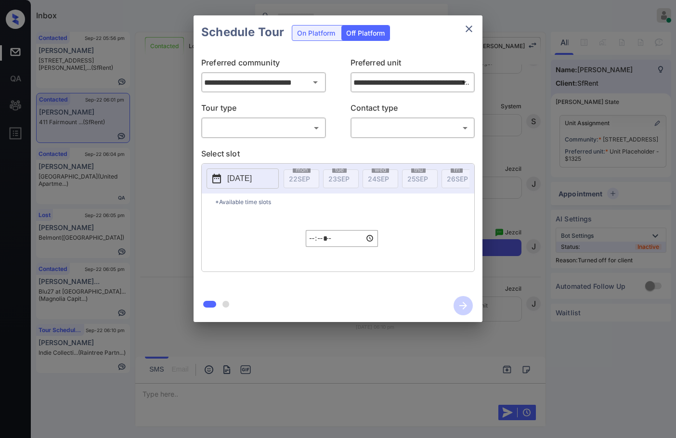
click at [295, 118] on div "​ ​" at bounding box center [263, 128] width 125 height 21
click at [289, 130] on body "Inbox Jezcil Usanastre Online Set yourself offline Set yourself on break Profil…" at bounding box center [338, 219] width 676 height 438
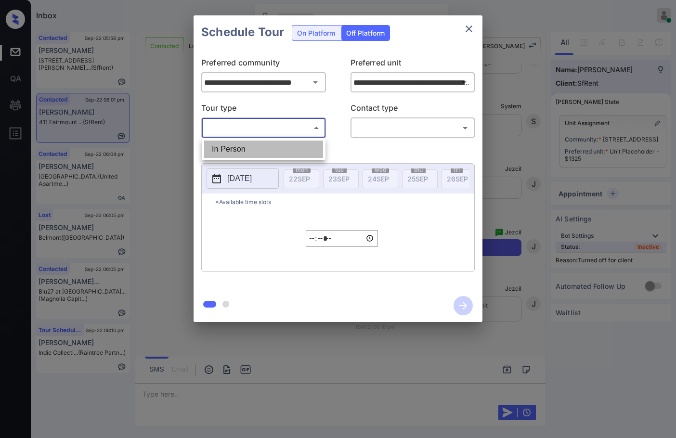
click at [277, 144] on li "In Person" at bounding box center [263, 149] width 119 height 17
type input "********"
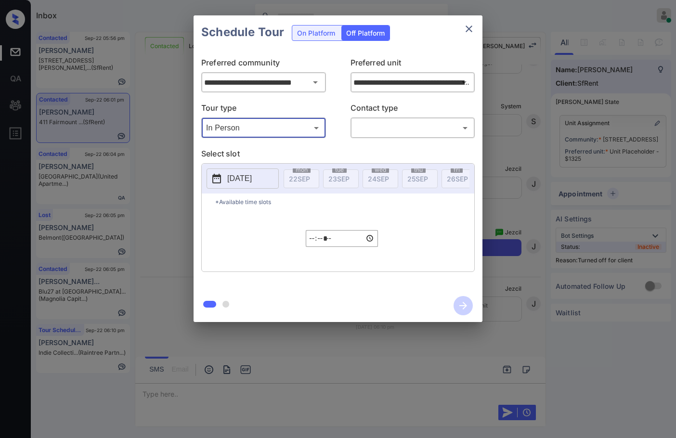
click at [401, 120] on body "Inbox Jezcil Usanastre Online Set yourself offline Set yourself on break Profil…" at bounding box center [338, 219] width 676 height 438
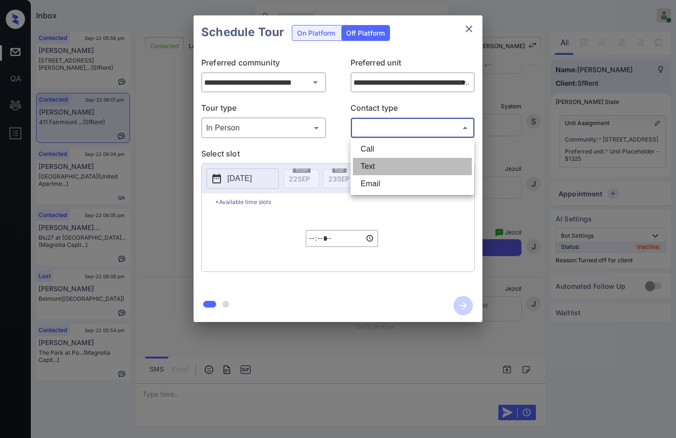
click at [389, 165] on li "Text" at bounding box center [412, 166] width 119 height 17
type input "****"
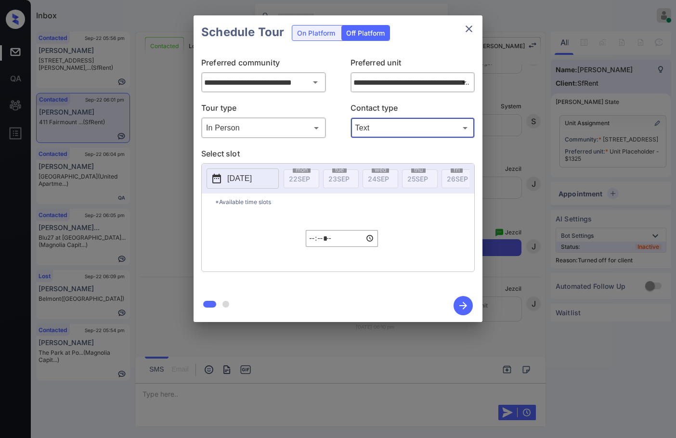
click at [210, 158] on p "Select slot" at bounding box center [338, 155] width 274 height 15
click at [227, 168] on div "2025-09-22 mon 22 SEP tue 23 SEP wed 24 SEP thu 25 SEP fri 26 SEP sat 27 SEP su…" at bounding box center [338, 179] width 273 height 30
click at [250, 172] on button "[DATE]" at bounding box center [243, 179] width 72 height 20
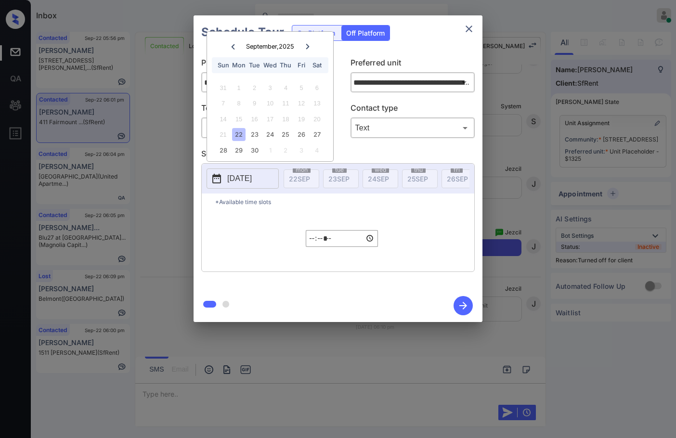
click at [230, 149] on div "28 29 30 1 2 3 4" at bounding box center [270, 150] width 120 height 15
click at [222, 153] on div "28" at bounding box center [223, 150] width 13 height 13
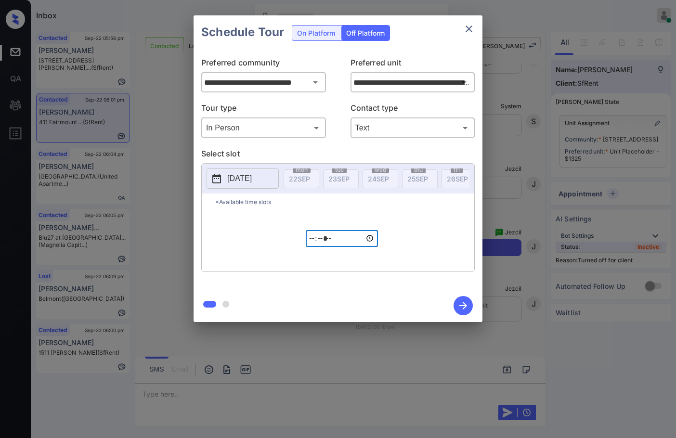
click at [315, 244] on input "*****" at bounding box center [342, 238] width 72 height 17
type input "*****"
click at [460, 306] on icon "button" at bounding box center [463, 306] width 8 height 8
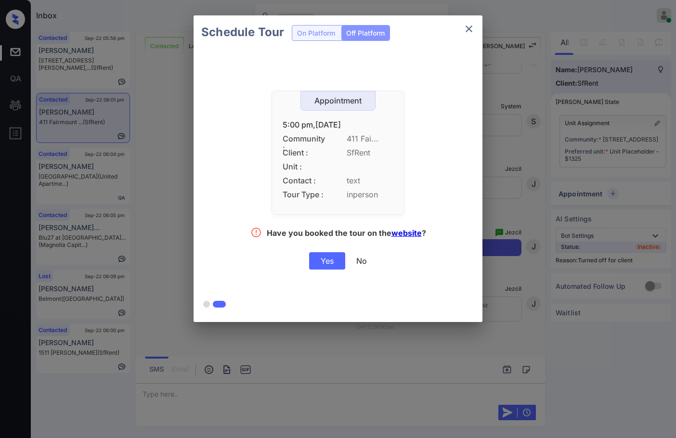
click at [324, 261] on div "Yes" at bounding box center [327, 260] width 36 height 17
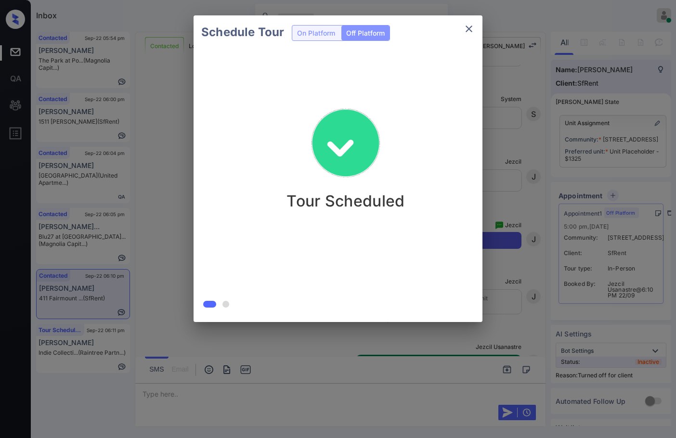
scroll to position [2083, 0]
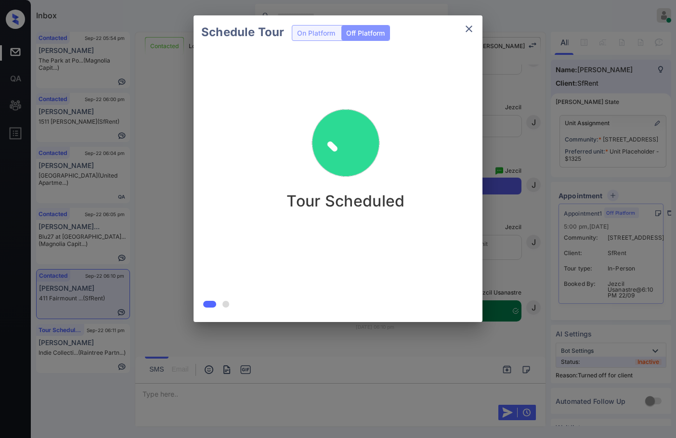
click at [468, 31] on icon "close" at bounding box center [469, 29] width 12 height 12
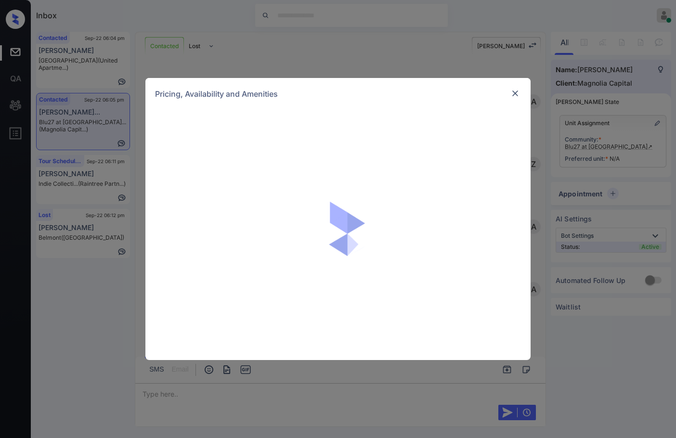
scroll to position [550, 0]
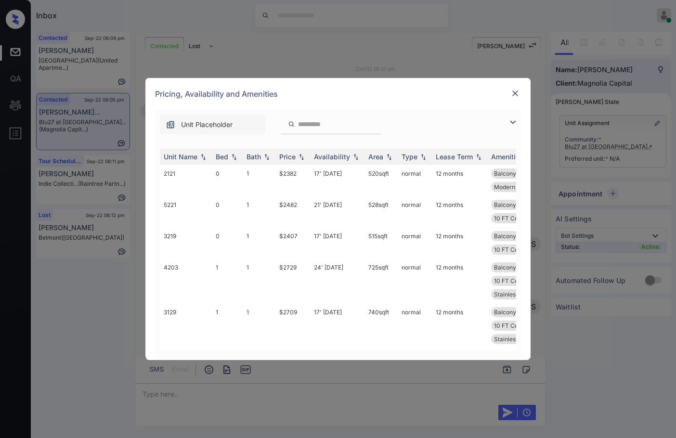
click at [510, 123] on img at bounding box center [513, 123] width 12 height 12
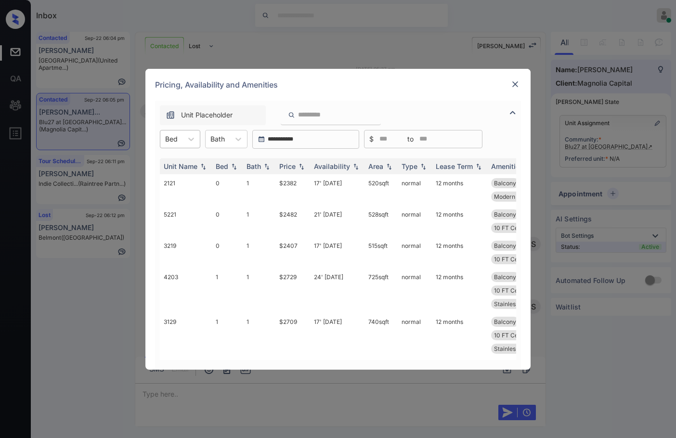
click at [169, 131] on div "Bed" at bounding box center [180, 139] width 40 height 18
click at [179, 176] on div "1" at bounding box center [180, 179] width 40 height 17
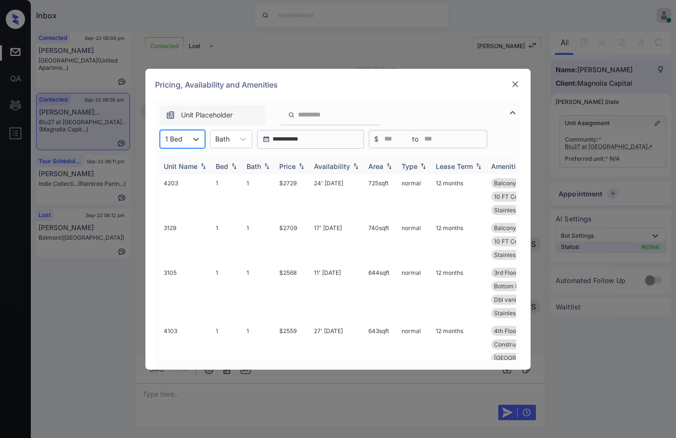
click at [305, 165] on img at bounding box center [302, 166] width 10 height 7
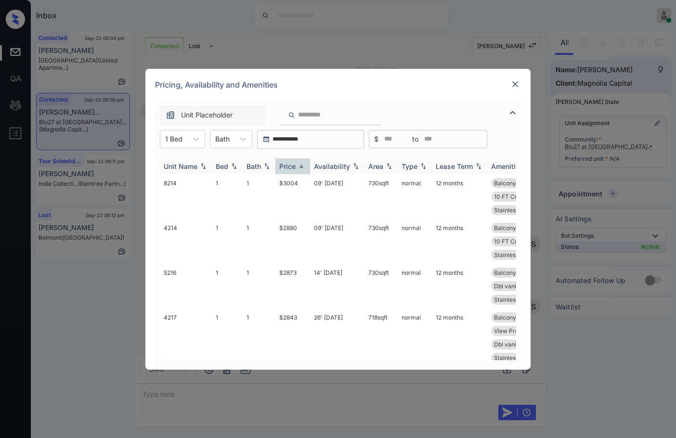
click at [305, 165] on img at bounding box center [302, 166] width 10 height 7
drag, startPoint x: 276, startPoint y: 188, endPoint x: 313, endPoint y: 186, distance: 36.7
click at [313, 186] on tr "4103 1 1 $2559 27' [DATE] 643 sqft normal 12 months 4th Floor North View Modern…" at bounding box center [411, 196] width 503 height 45
click at [313, 186] on td "27' [DATE]" at bounding box center [337, 196] width 54 height 45
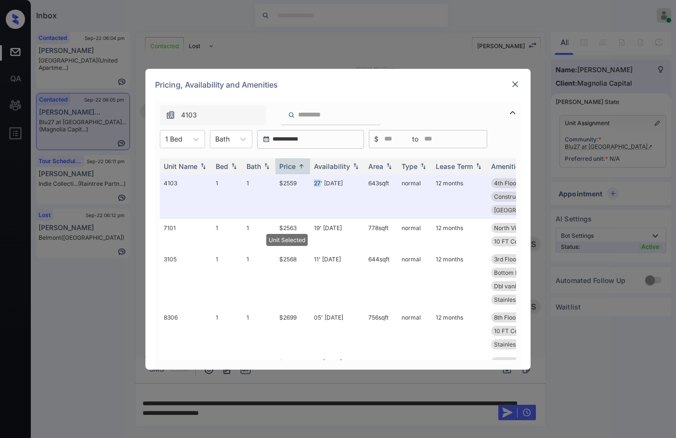
click at [513, 84] on img at bounding box center [516, 84] width 10 height 10
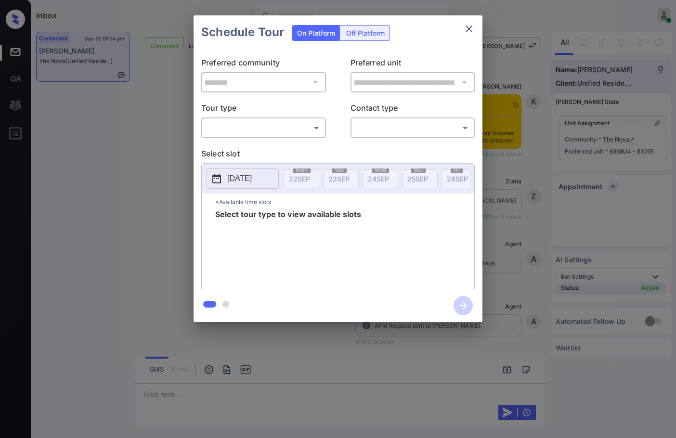
scroll to position [1114, 0]
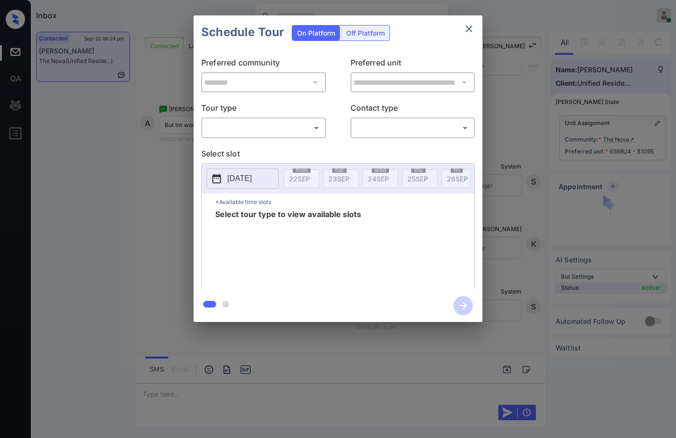
click at [254, 133] on body "Inbox Jezcil Usanastre Online Set yourself offline Set yourself on break Profil…" at bounding box center [338, 219] width 676 height 438
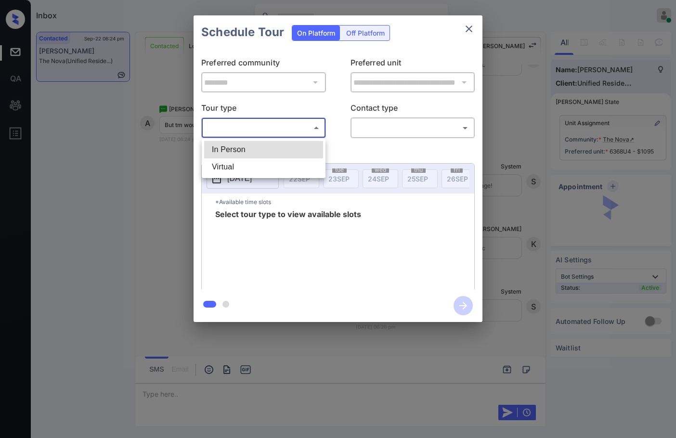
click at [257, 149] on li "In Person" at bounding box center [263, 149] width 119 height 17
type input "********"
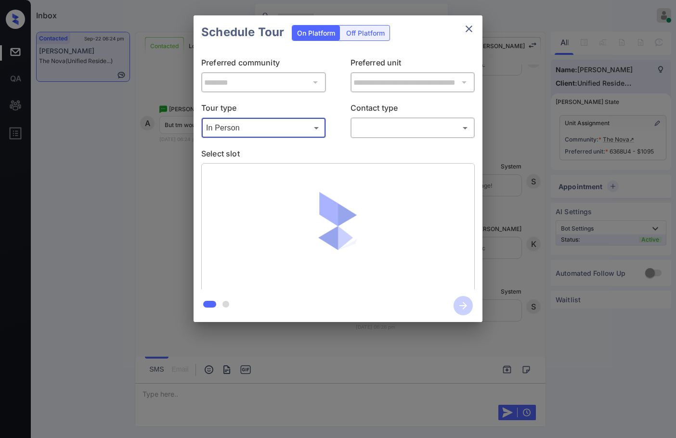
click at [390, 137] on div "​ ​" at bounding box center [413, 128] width 125 height 21
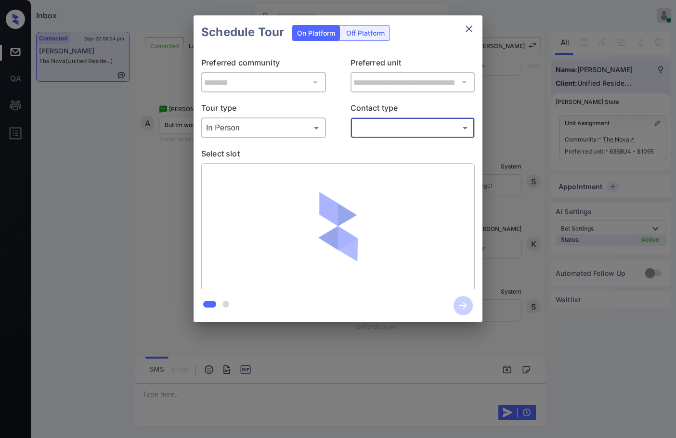
click at [393, 129] on body "Inbox Jezcil Usanastre Online Set yourself offline Set yourself on break Profil…" at bounding box center [338, 219] width 676 height 438
click at [384, 166] on li "Text" at bounding box center [412, 166] width 119 height 17
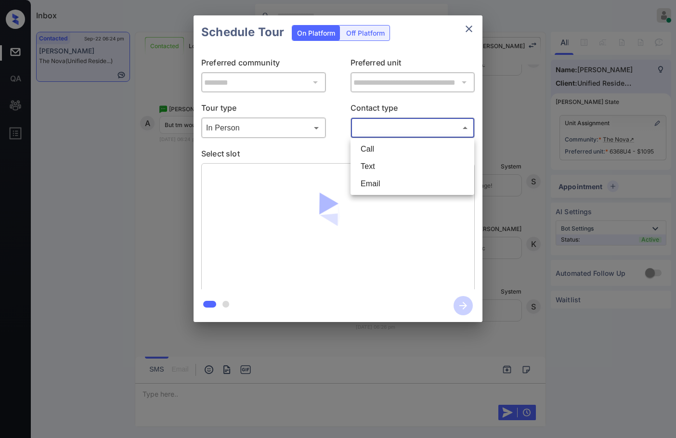
type input "****"
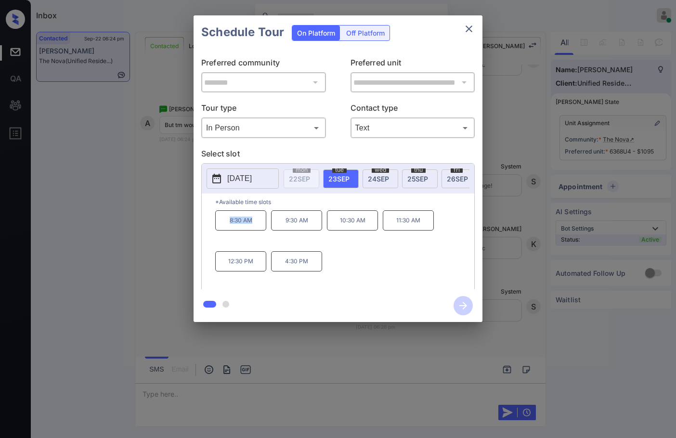
drag, startPoint x: 240, startPoint y: 225, endPoint x: 263, endPoint y: 225, distance: 23.6
click at [263, 225] on p "8:30 AM" at bounding box center [240, 220] width 51 height 20
copy p "8:30 AM"
drag, startPoint x: 342, startPoint y: 227, endPoint x: 378, endPoint y: 227, distance: 35.6
click at [378, 227] on p "10:30 AM" at bounding box center [352, 220] width 51 height 20
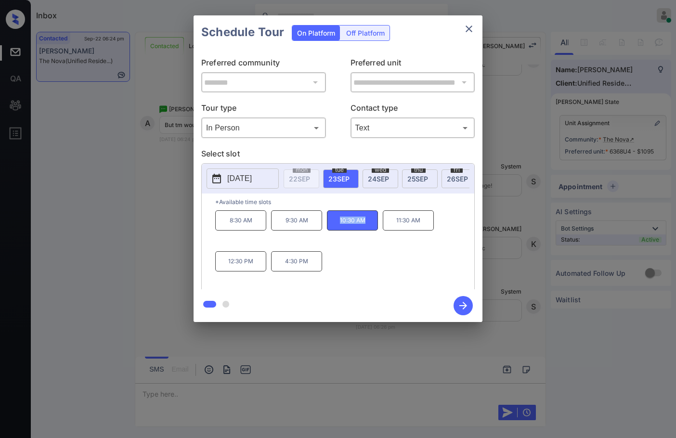
copy p "10:30 AM"
drag, startPoint x: 289, startPoint y: 270, endPoint x: 283, endPoint y: 268, distance: 6.3
click at [287, 269] on p "4:30 PM" at bounding box center [296, 261] width 51 height 20
drag, startPoint x: 282, startPoint y: 267, endPoint x: 324, endPoint y: 266, distance: 42.4
click at [324, 266] on div "8:30 AM 9:30 AM 10:30 AM 11:30 AM 12:30 PM 4:30 PM" at bounding box center [344, 248] width 259 height 77
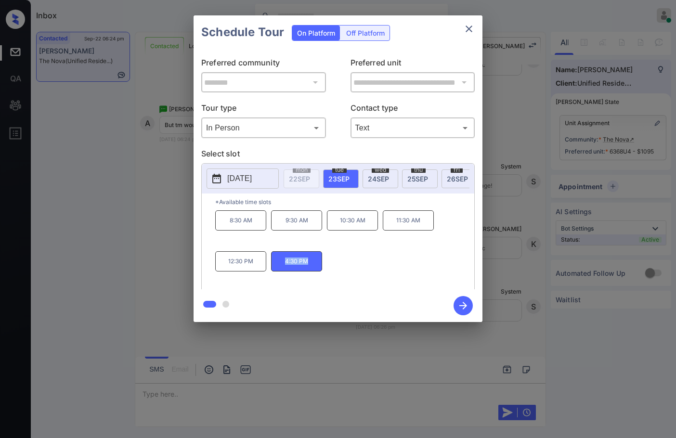
copy p "4:30 PM"
click at [97, 223] on div "**********" at bounding box center [338, 169] width 676 height 338
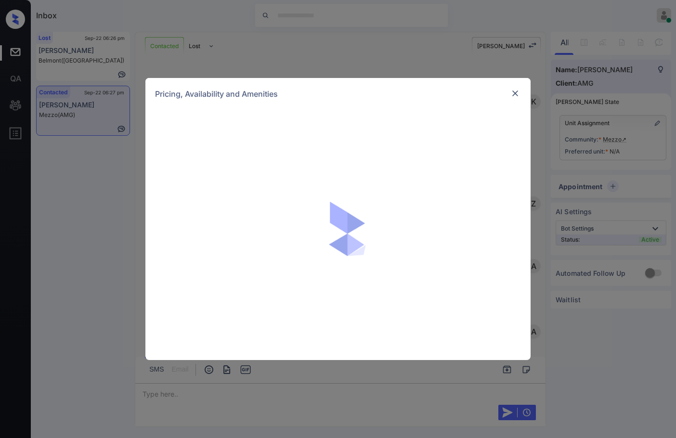
scroll to position [1715, 0]
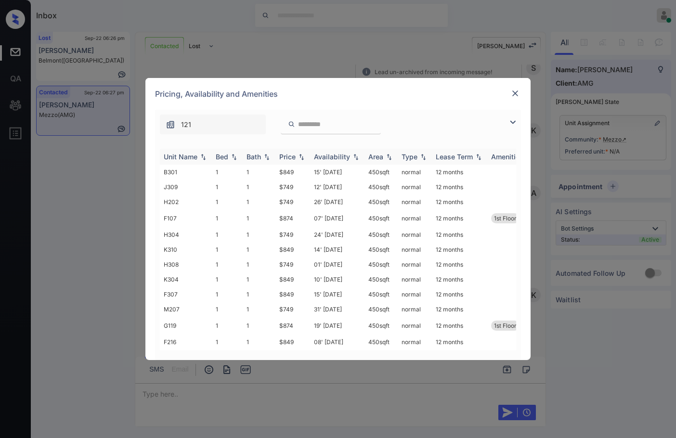
click at [514, 119] on img at bounding box center [513, 123] width 12 height 12
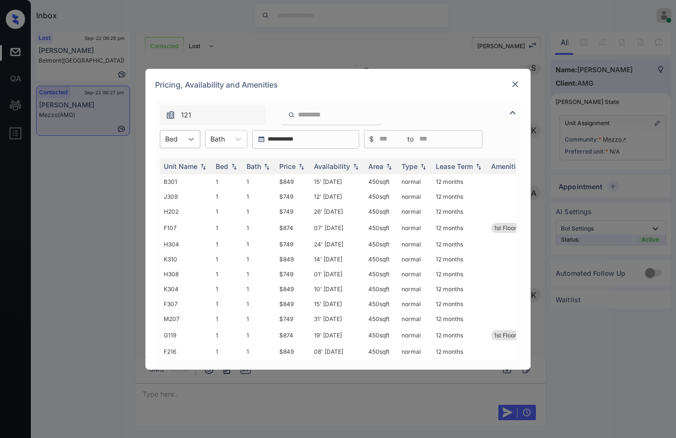
click at [188, 139] on icon at bounding box center [191, 139] width 10 height 10
click at [516, 86] on img at bounding box center [516, 84] width 10 height 10
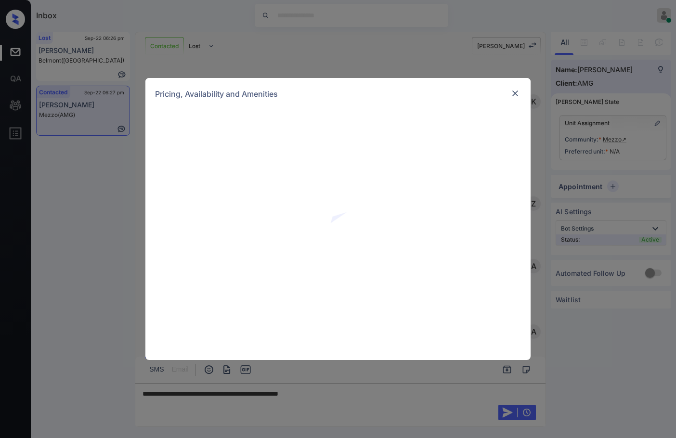
scroll to position [1811, 0]
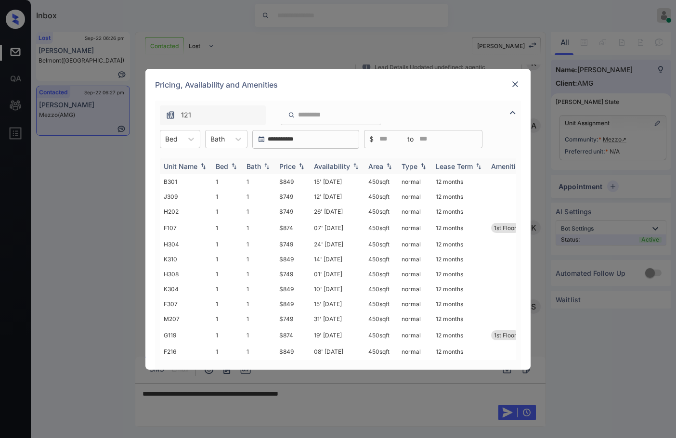
click at [301, 168] on img at bounding box center [302, 166] width 10 height 7
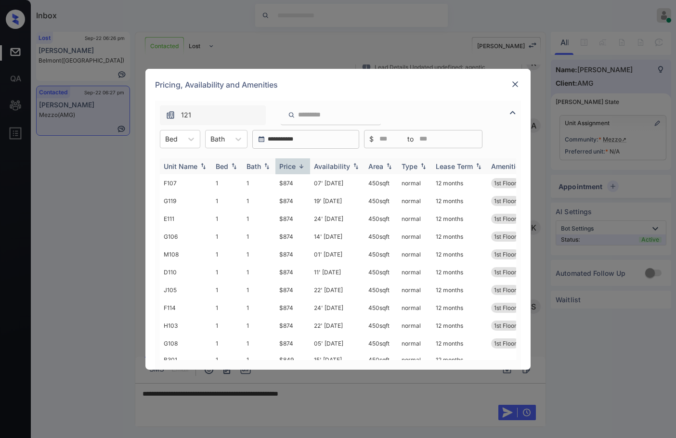
click at [301, 168] on img at bounding box center [302, 166] width 10 height 7
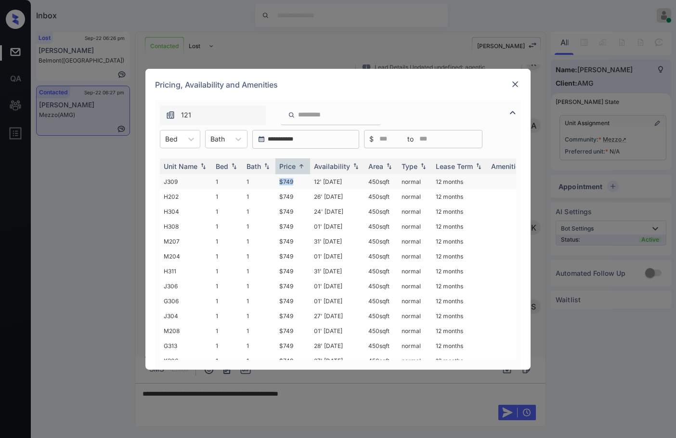
click at [296, 181] on tr "J309 1 1 $749 12' Sep 25 450 sqft normal 12 months" at bounding box center [411, 181] width 503 height 15
copy tr "$749"
click at [518, 77] on div "Pricing, Availability and Amenities" at bounding box center [337, 85] width 385 height 32
click at [517, 80] on img at bounding box center [516, 84] width 10 height 10
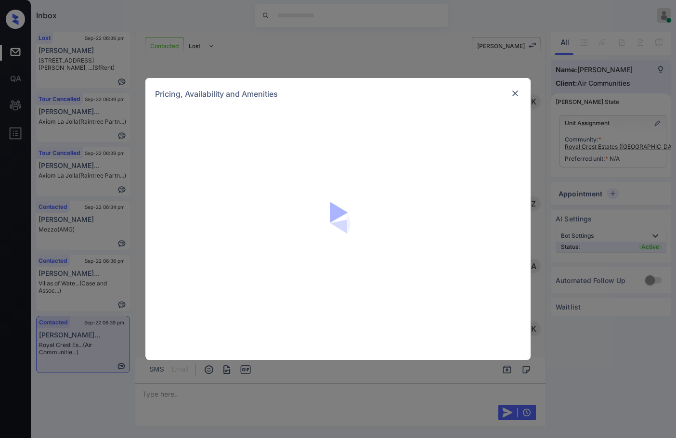
scroll to position [2552, 0]
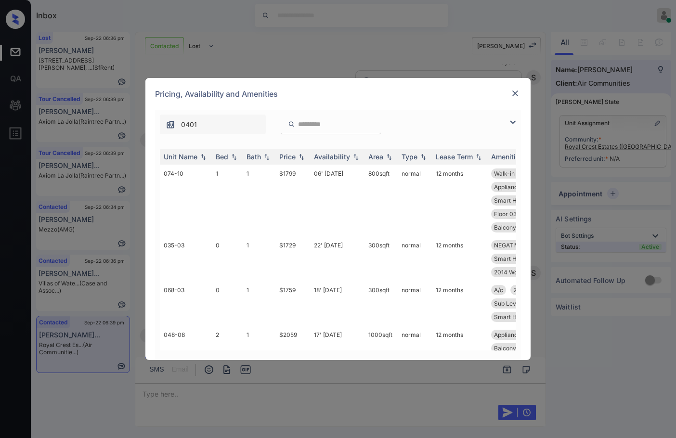
click at [515, 121] on img at bounding box center [513, 123] width 12 height 12
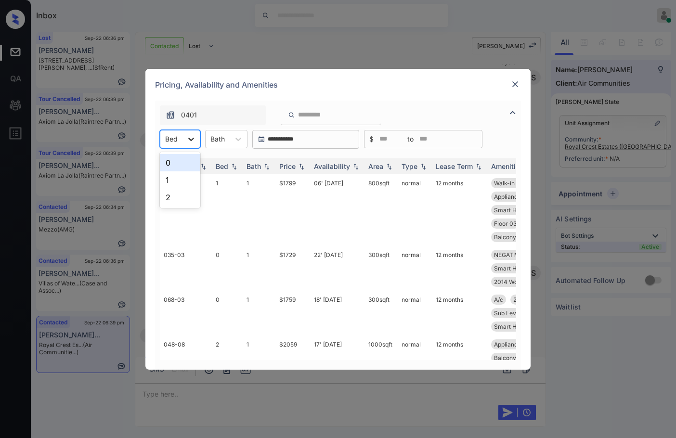
click at [183, 143] on div at bounding box center [191, 139] width 17 height 17
click at [182, 163] on div "0" at bounding box center [180, 162] width 40 height 17
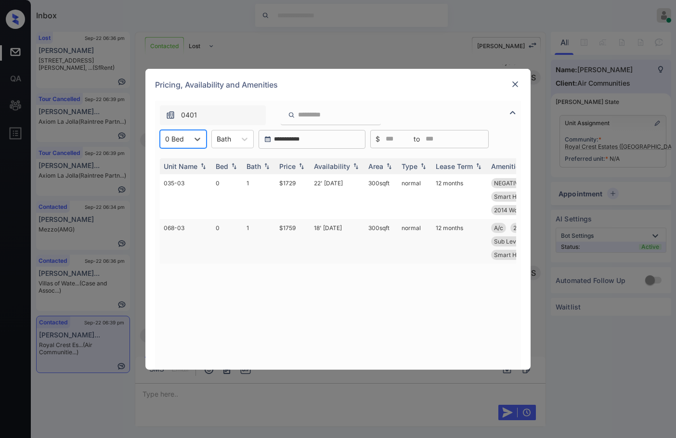
click at [306, 225] on td "$1759" at bounding box center [292, 241] width 35 height 45
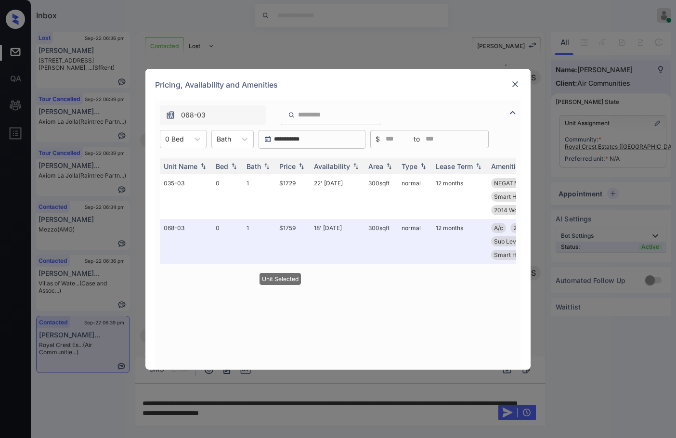
click at [516, 83] on img at bounding box center [516, 84] width 10 height 10
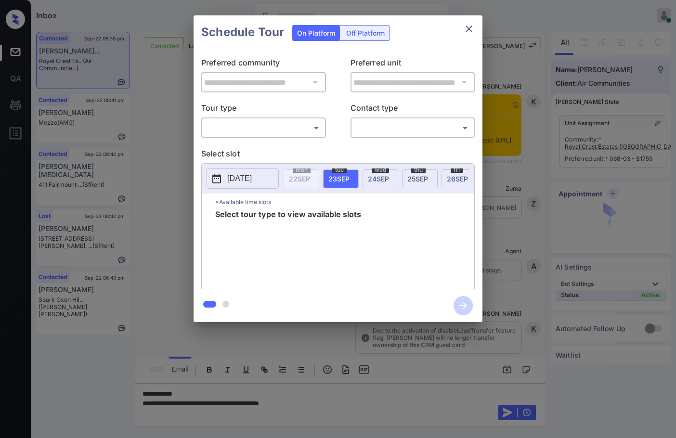
scroll to position [2566, 0]
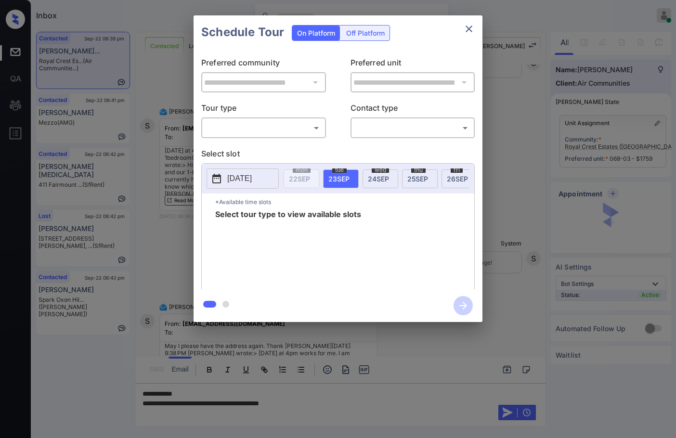
click at [249, 124] on body "Inbox Jezcil Usanastre Online Set yourself offline Set yourself on break Profil…" at bounding box center [338, 219] width 676 height 438
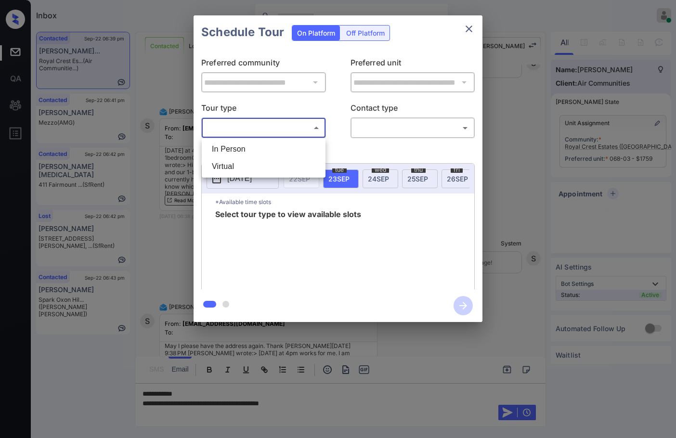
click at [256, 147] on li "In Person" at bounding box center [263, 149] width 119 height 17
type input "********"
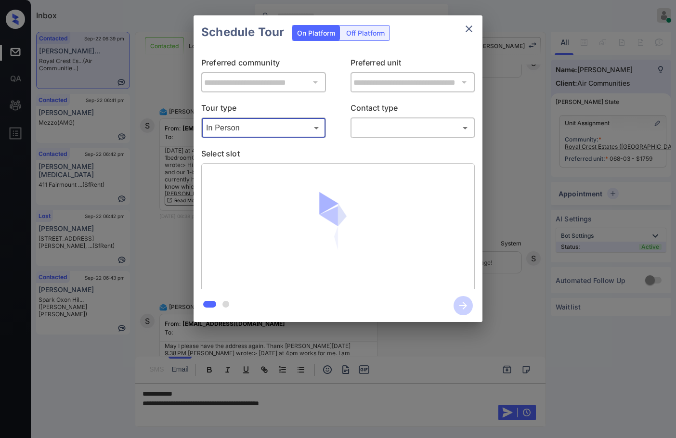
click at [412, 127] on body "Inbox Jezcil Usanastre Online Set yourself offline Set yourself on break Profil…" at bounding box center [338, 219] width 676 height 438
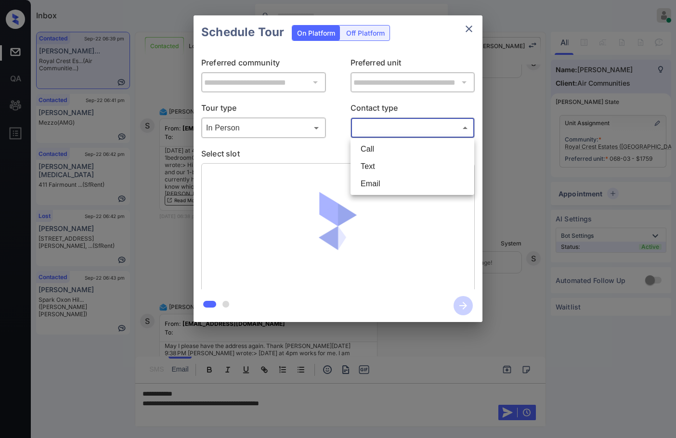
click at [407, 171] on li "Text" at bounding box center [412, 166] width 119 height 17
click at [400, 126] on body "Inbox Jezcil Usanastre Online Set yourself offline Set yourself on break Profil…" at bounding box center [338, 219] width 676 height 438
click at [398, 181] on li "Email" at bounding box center [412, 183] width 119 height 17
type input "*****"
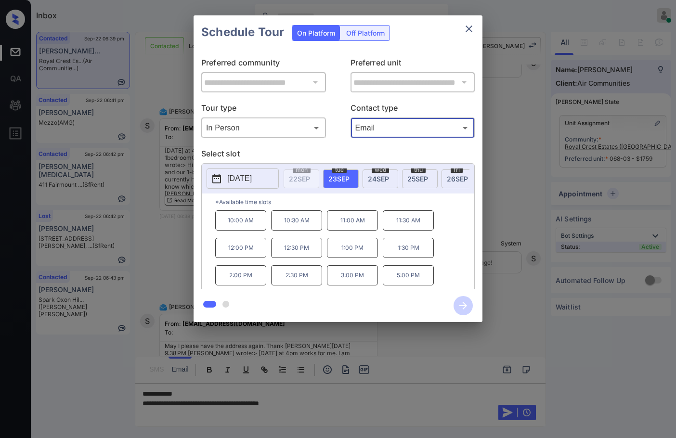
click at [163, 237] on div "**********" at bounding box center [338, 169] width 676 height 338
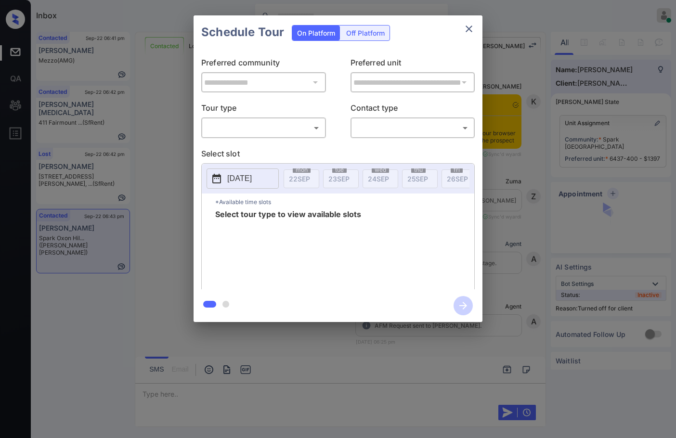
scroll to position [1794, 0]
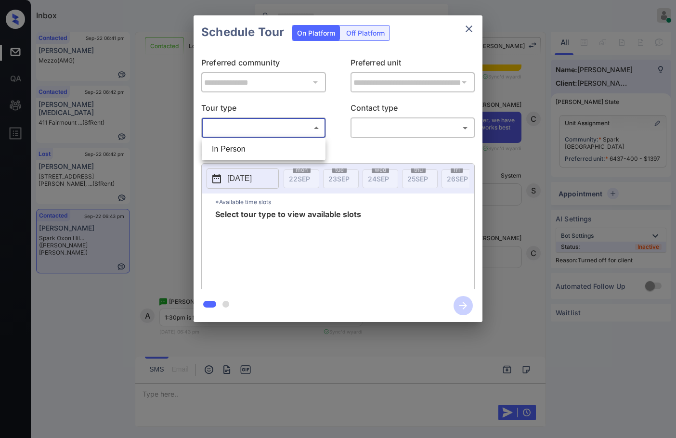
click at [274, 122] on body "Inbox Jezcil Usanastre Online Set yourself offline Set yourself on break Profil…" at bounding box center [338, 219] width 676 height 438
click at [275, 147] on li "In Person" at bounding box center [263, 149] width 119 height 17
type input "********"
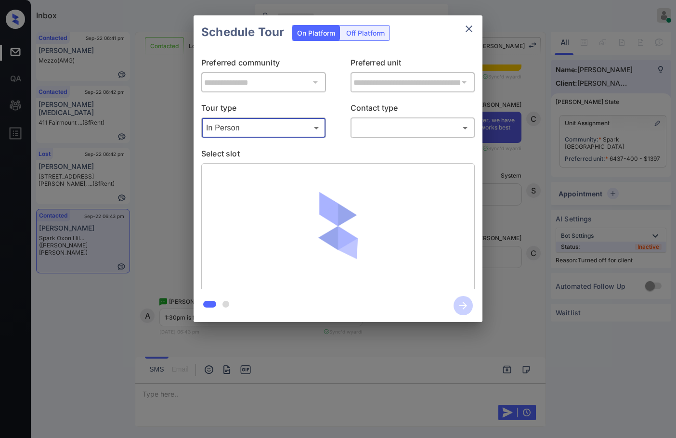
click at [406, 129] on body "Inbox Jezcil Usanastre Online Set yourself offline Set yourself on break Profil…" at bounding box center [338, 219] width 676 height 438
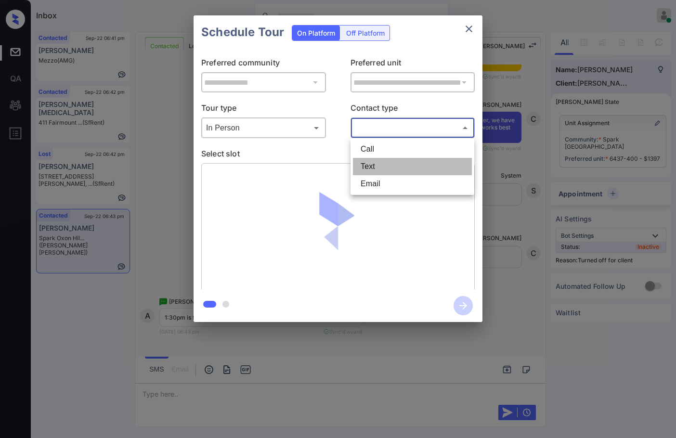
click at [411, 164] on li "Text" at bounding box center [412, 166] width 119 height 17
type input "****"
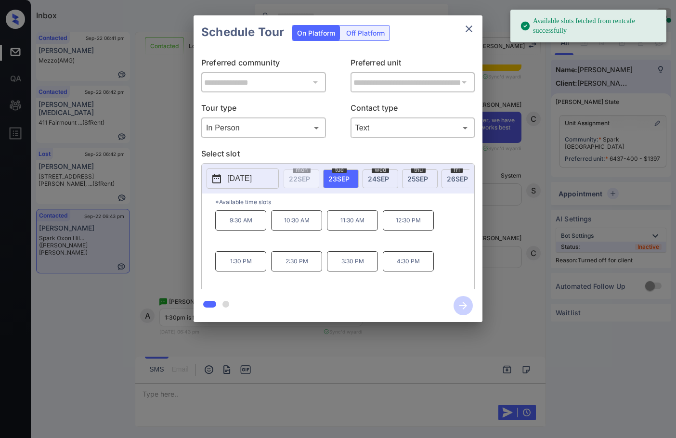
click at [461, 220] on div "9:30 AM 10:30 AM 11:30 AM 12:30 PM 1:30 PM 2:30 PM 3:30 PM 4:30 PM" at bounding box center [344, 248] width 259 height 77
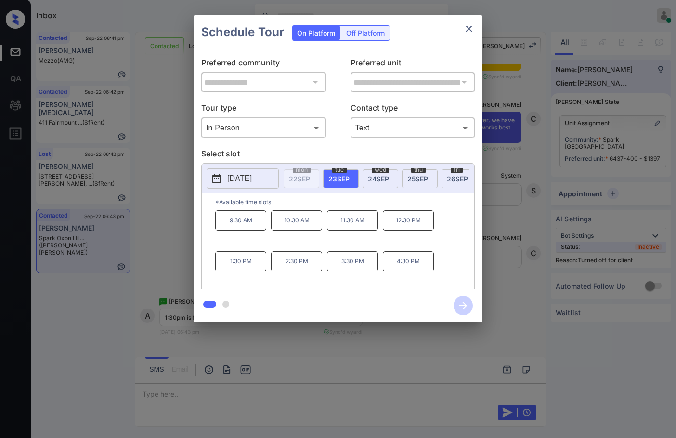
click at [168, 179] on div "**********" at bounding box center [338, 169] width 676 height 338
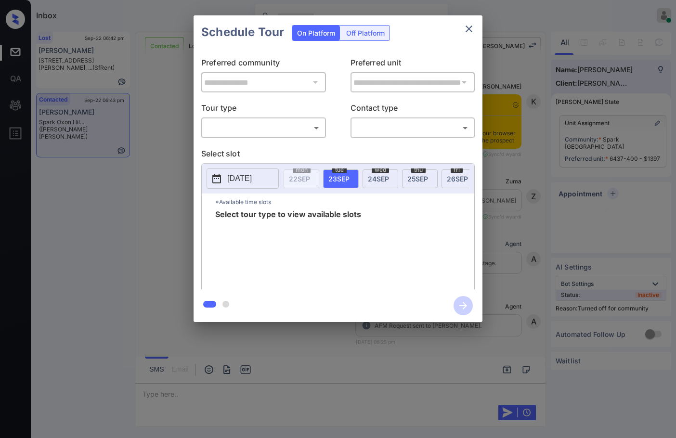
click at [288, 130] on body "Inbox Jezcil Usanastre Online Set yourself offline Set yourself on break Profil…" at bounding box center [338, 219] width 676 height 438
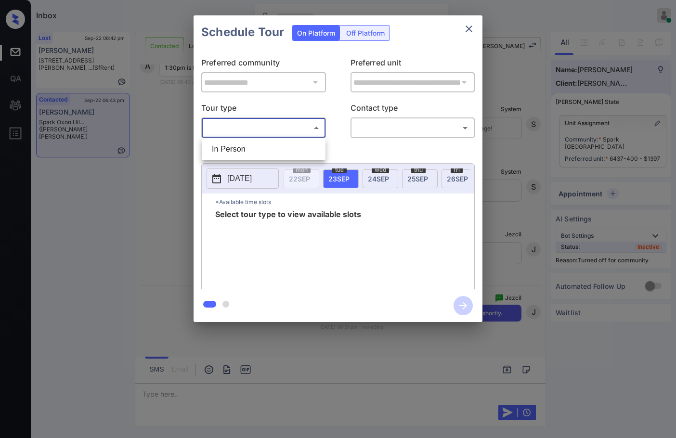
click at [285, 142] on li "In Person" at bounding box center [263, 149] width 119 height 17
type input "********"
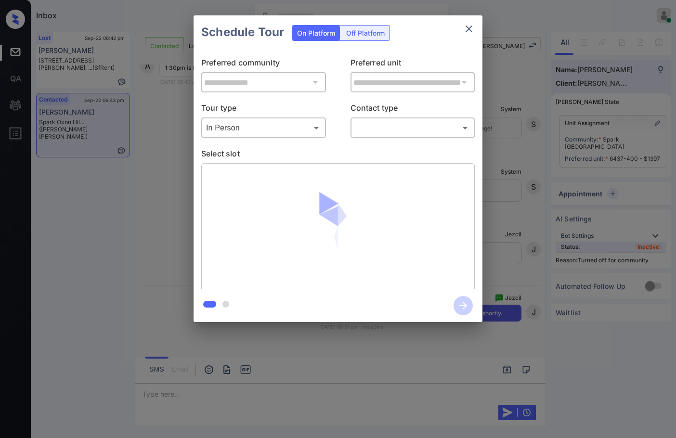
click at [371, 116] on p "Contact type" at bounding box center [413, 109] width 125 height 15
click at [389, 140] on div "**********" at bounding box center [338, 169] width 289 height 240
click at [388, 122] on body "Inbox Jezcil Usanastre Online Set yourself offline Set yourself on break Profil…" at bounding box center [338, 219] width 676 height 438
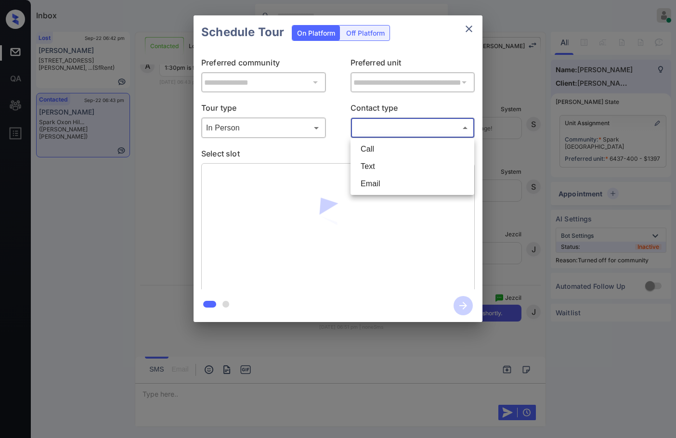
click at [389, 169] on li "Text" at bounding box center [412, 166] width 119 height 17
type input "****"
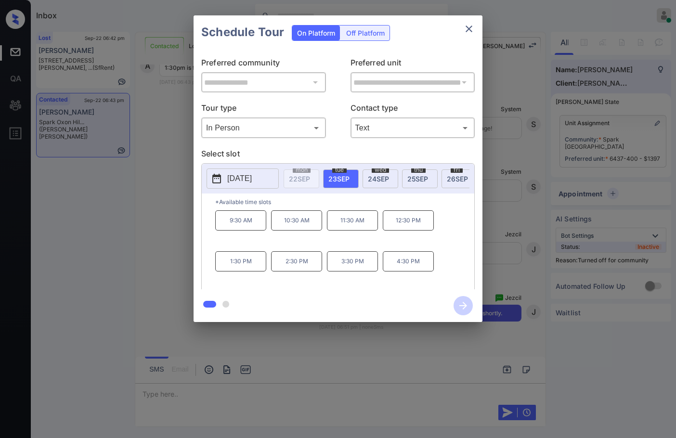
click at [222, 266] on p "1:30 PM" at bounding box center [240, 261] width 51 height 20
click at [466, 304] on icon "button" at bounding box center [463, 305] width 19 height 19
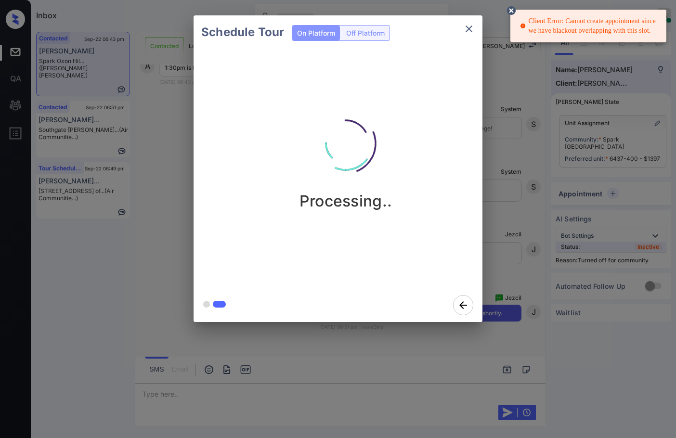
click at [610, 16] on div "Client Error: Cannot create appointment since we have blackout overlapping with…" at bounding box center [589, 26] width 139 height 27
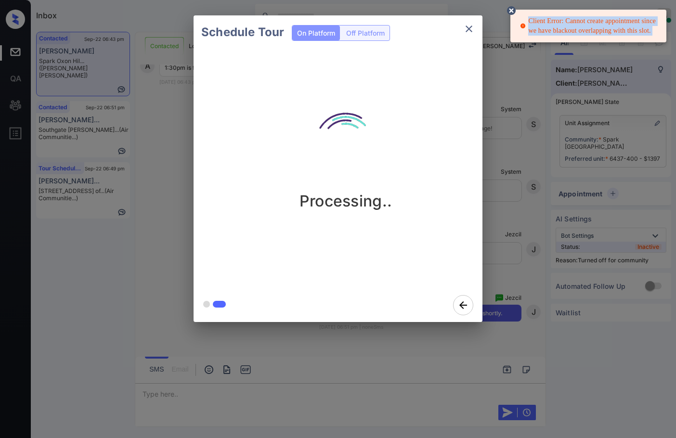
click at [610, 16] on div "Client Error: Cannot create appointment since we have blackout overlapping with…" at bounding box center [589, 26] width 139 height 27
copy div "Client Error: Cannot create appointment since we have blackout overlapping with…"
click at [468, 27] on icon "close" at bounding box center [469, 29] width 7 height 7
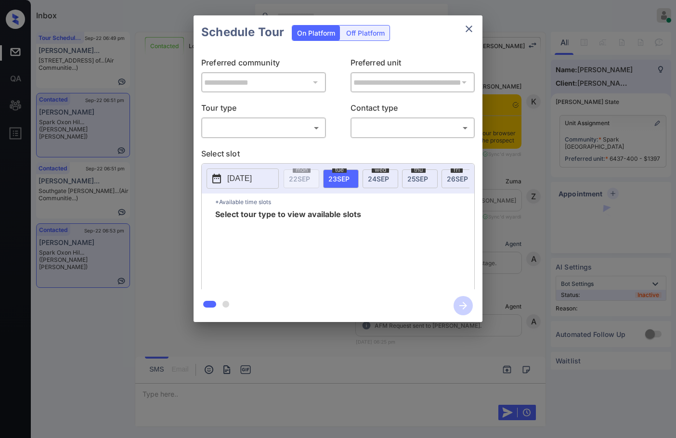
scroll to position [2519, 0]
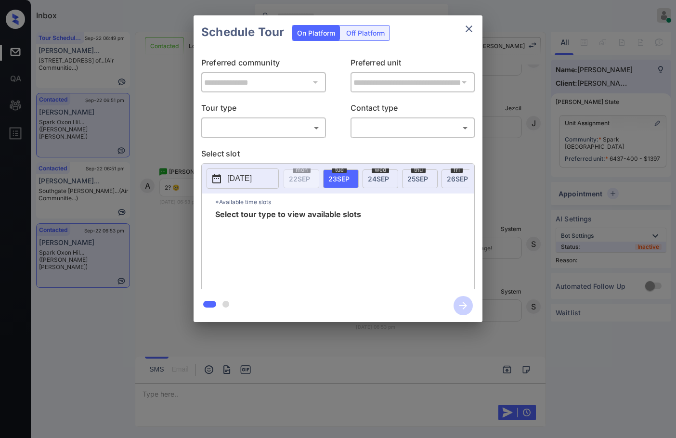
click at [288, 122] on body "Inbox Jezcil Usanastre Online Set yourself offline Set yourself on break Profil…" at bounding box center [338, 219] width 676 height 438
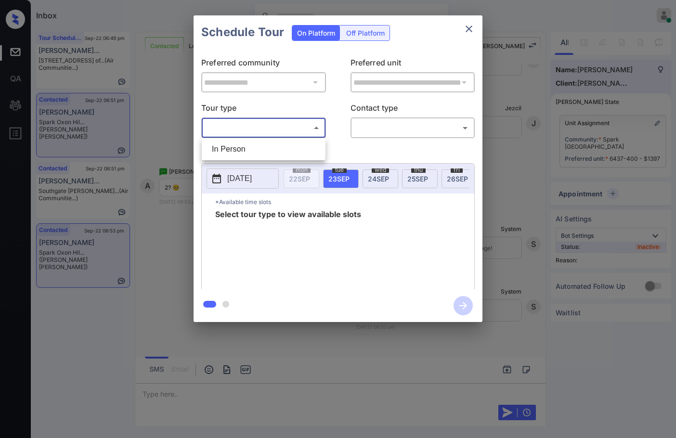
click at [286, 144] on li "In Person" at bounding box center [263, 149] width 119 height 17
type input "********"
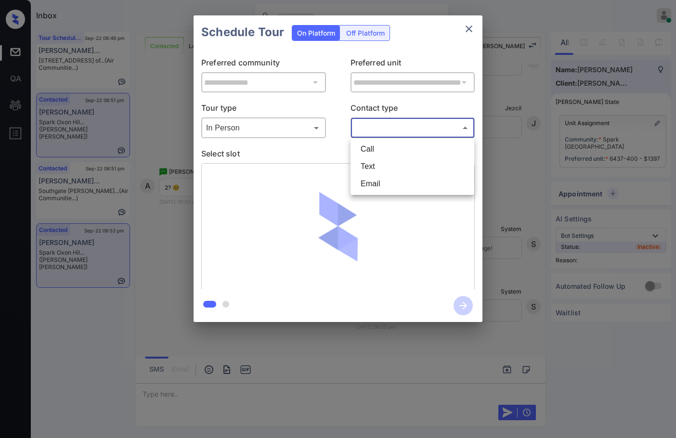
click at [374, 129] on body "Inbox Jezcil Usanastre Online Set yourself offline Set yourself on break Profil…" at bounding box center [338, 219] width 676 height 438
click at [387, 163] on li "Text" at bounding box center [412, 166] width 119 height 17
type input "****"
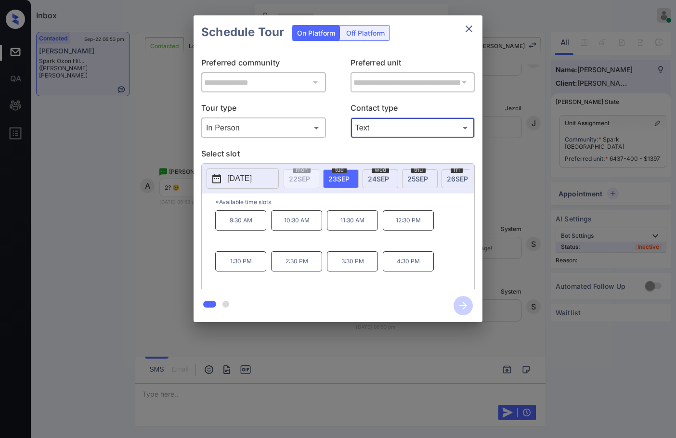
click at [166, 255] on div "**********" at bounding box center [338, 169] width 676 height 338
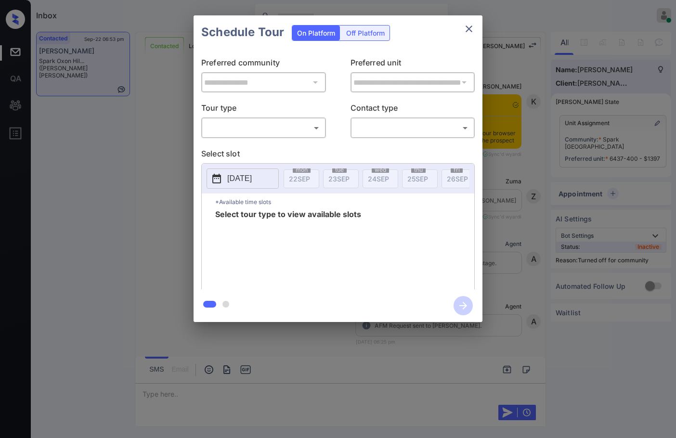
scroll to position [2519, 0]
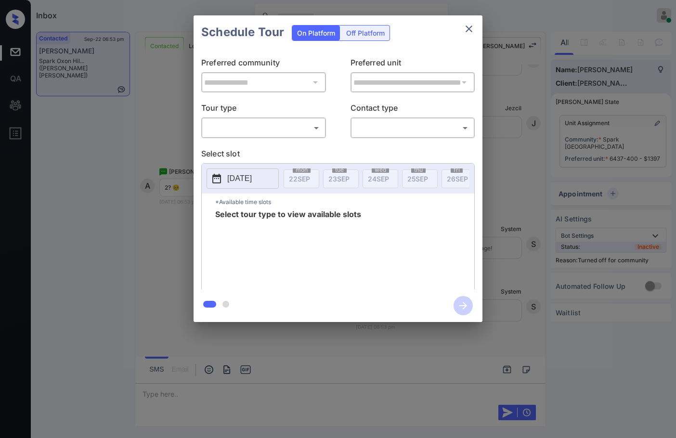
click at [277, 136] on div "​ ​" at bounding box center [263, 128] width 125 height 21
click at [270, 147] on div "**********" at bounding box center [338, 169] width 289 height 240
click at [277, 133] on body "Inbox Jezcil Usanastre Online Set yourself offline Set yourself on break Profil…" at bounding box center [338, 219] width 676 height 438
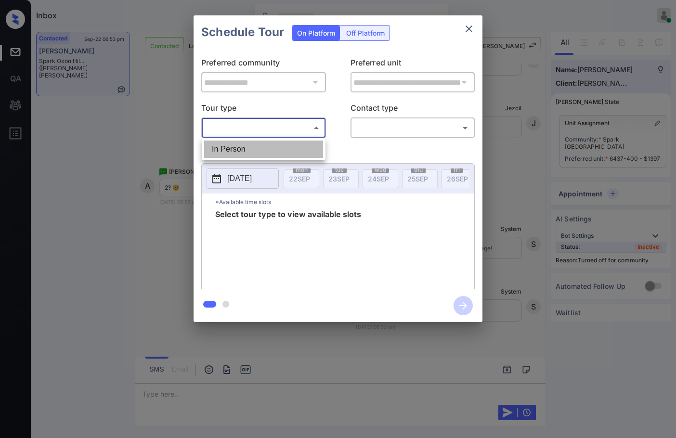
click at [265, 148] on li "In Person" at bounding box center [263, 149] width 119 height 17
type input "********"
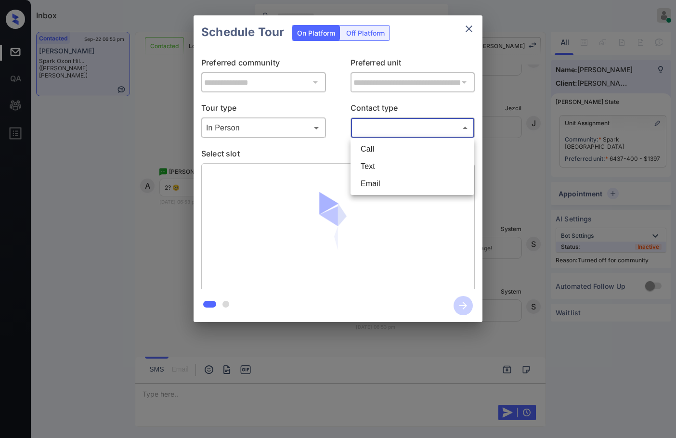
click at [355, 129] on body "Inbox Jezcil Usanastre Online Set yourself offline Set yourself on break Profil…" at bounding box center [338, 219] width 676 height 438
click at [379, 171] on li "Text" at bounding box center [412, 166] width 119 height 17
type input "****"
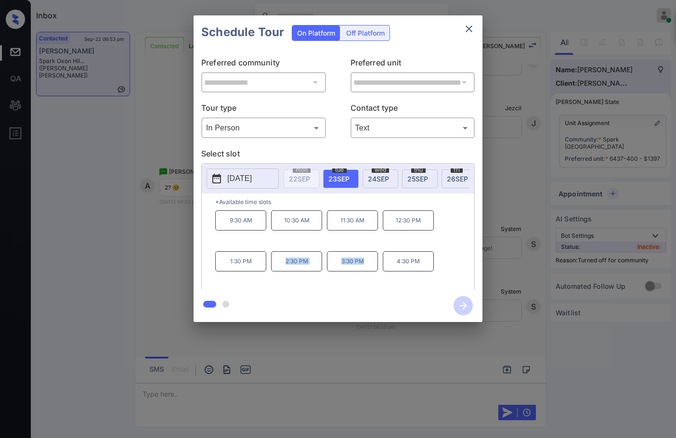
drag, startPoint x: 278, startPoint y: 269, endPoint x: 368, endPoint y: 271, distance: 90.6
click at [368, 271] on div "9:30 AM 10:30 AM 11:30 AM 12:30 PM 1:30 PM 2:30 PM 3:30 PM 4:30 PM" at bounding box center [344, 248] width 259 height 77
copy div "2:30 PM 3:30 PM"
click at [179, 237] on div "**********" at bounding box center [338, 169] width 676 height 338
